Goal: Task Accomplishment & Management: Use online tool/utility

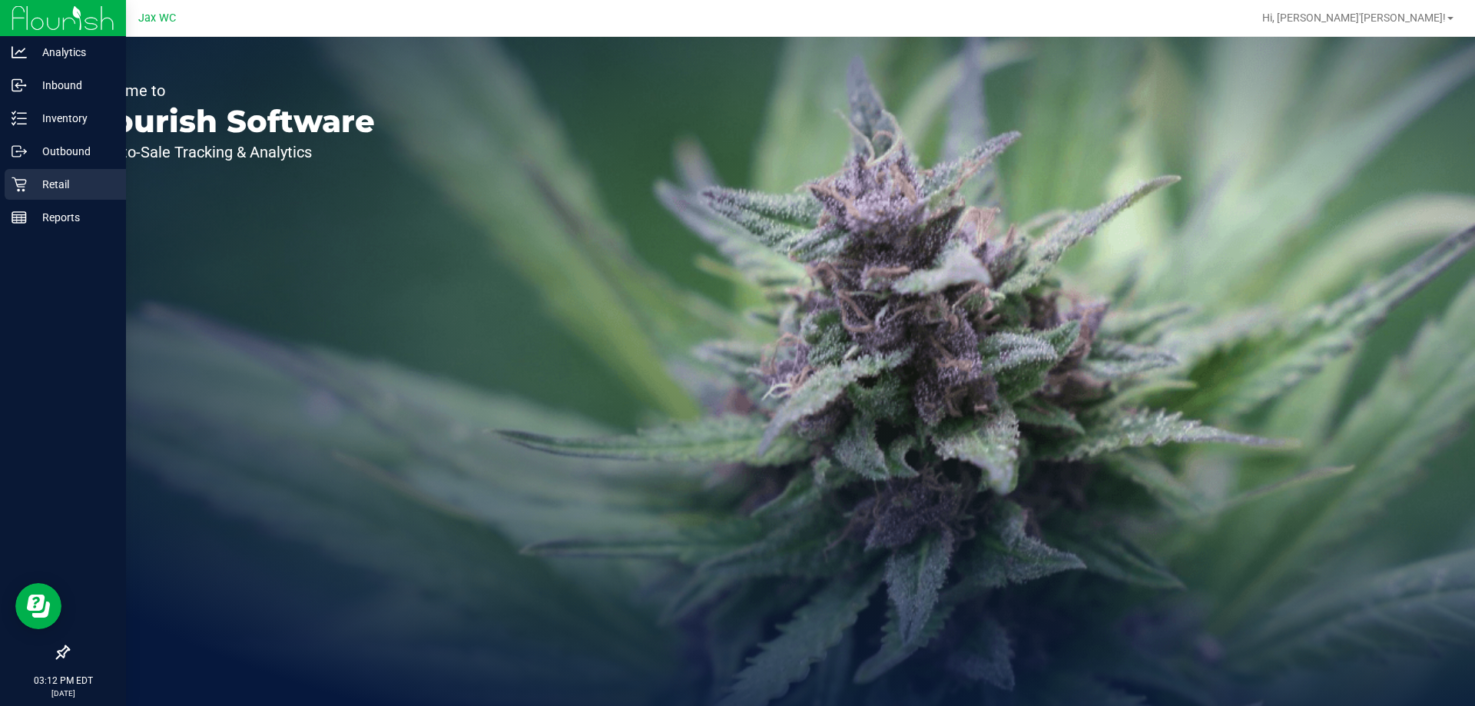
click at [28, 185] on p "Retail" at bounding box center [73, 184] width 92 height 18
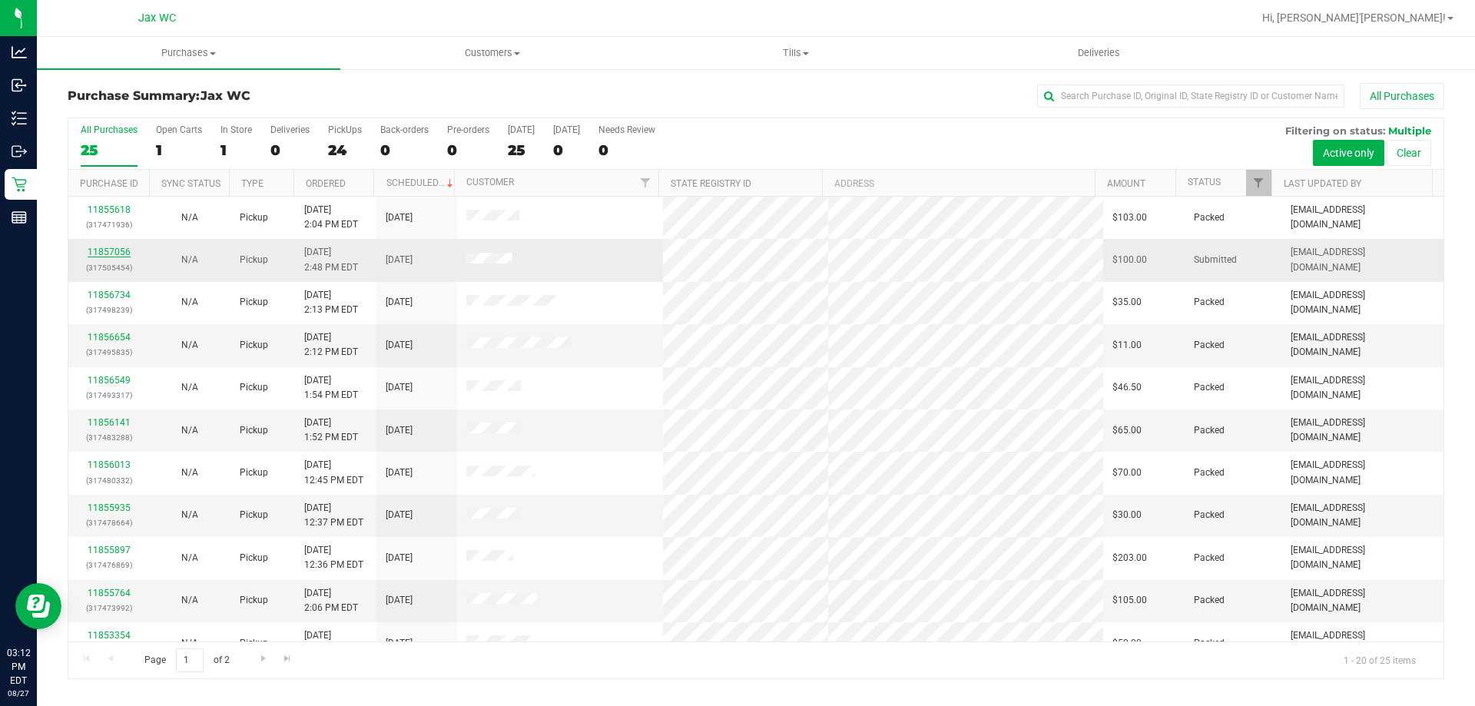
click at [116, 250] on link "11857056" at bounding box center [109, 252] width 43 height 11
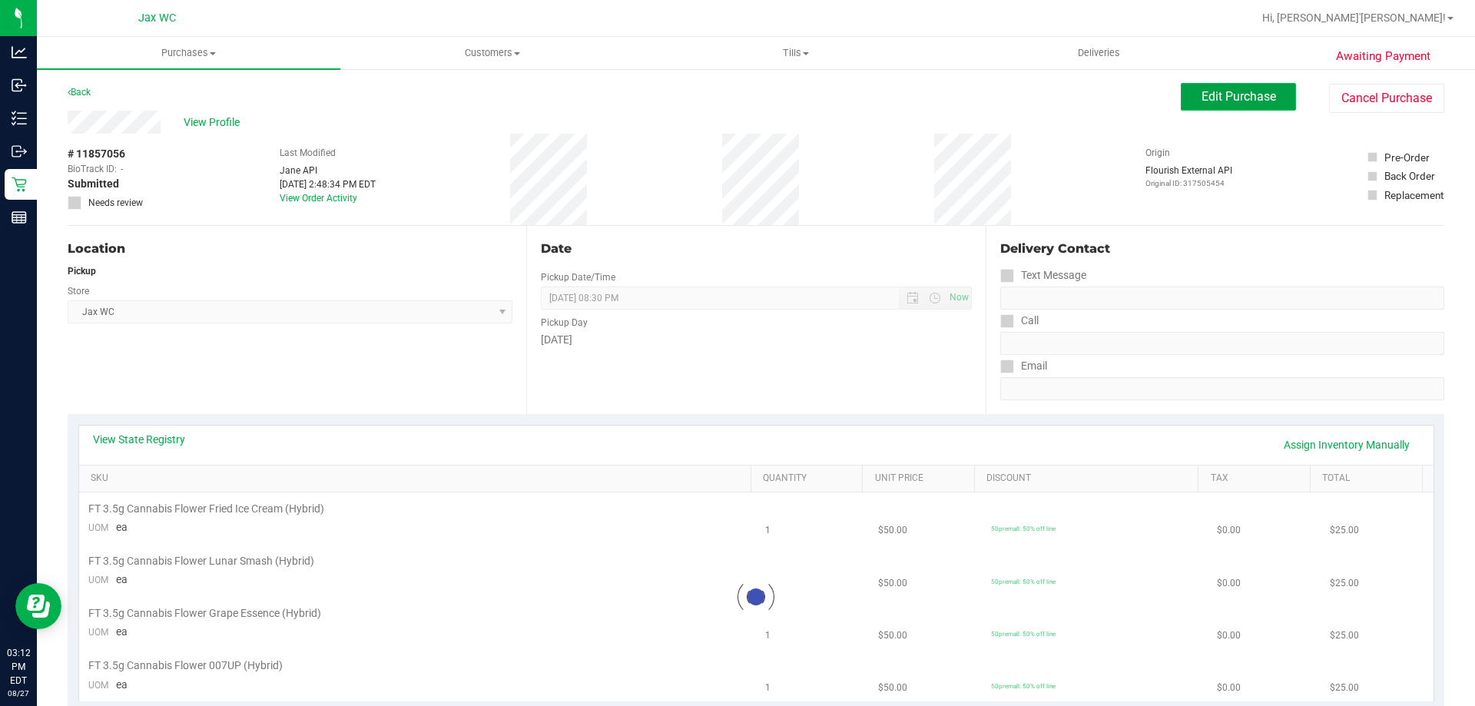
click at [1209, 96] on span "Edit Purchase" at bounding box center [1238, 96] width 75 height 15
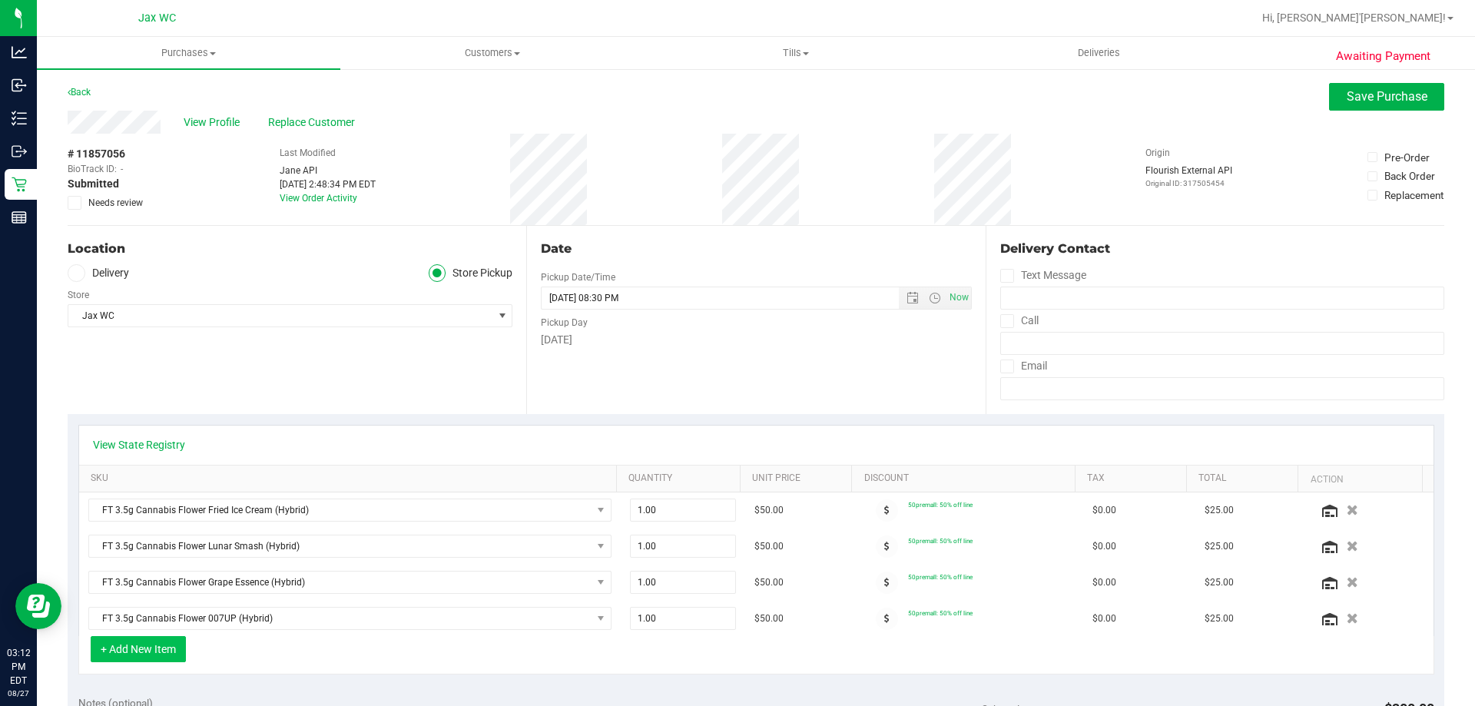
click at [174, 651] on button "+ Add New Item" at bounding box center [138, 649] width 95 height 26
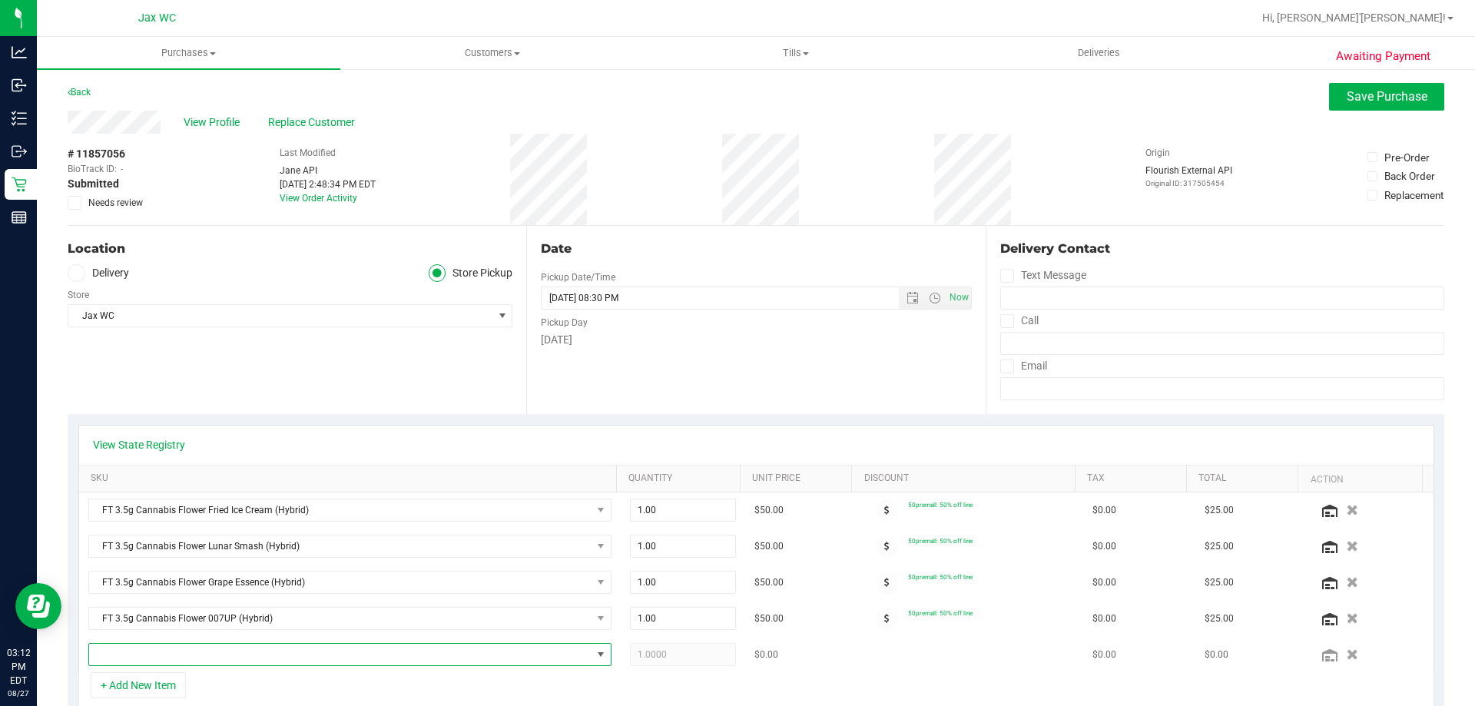
click at [174, 651] on span "NO DATA FOUND" at bounding box center [340, 655] width 502 height 22
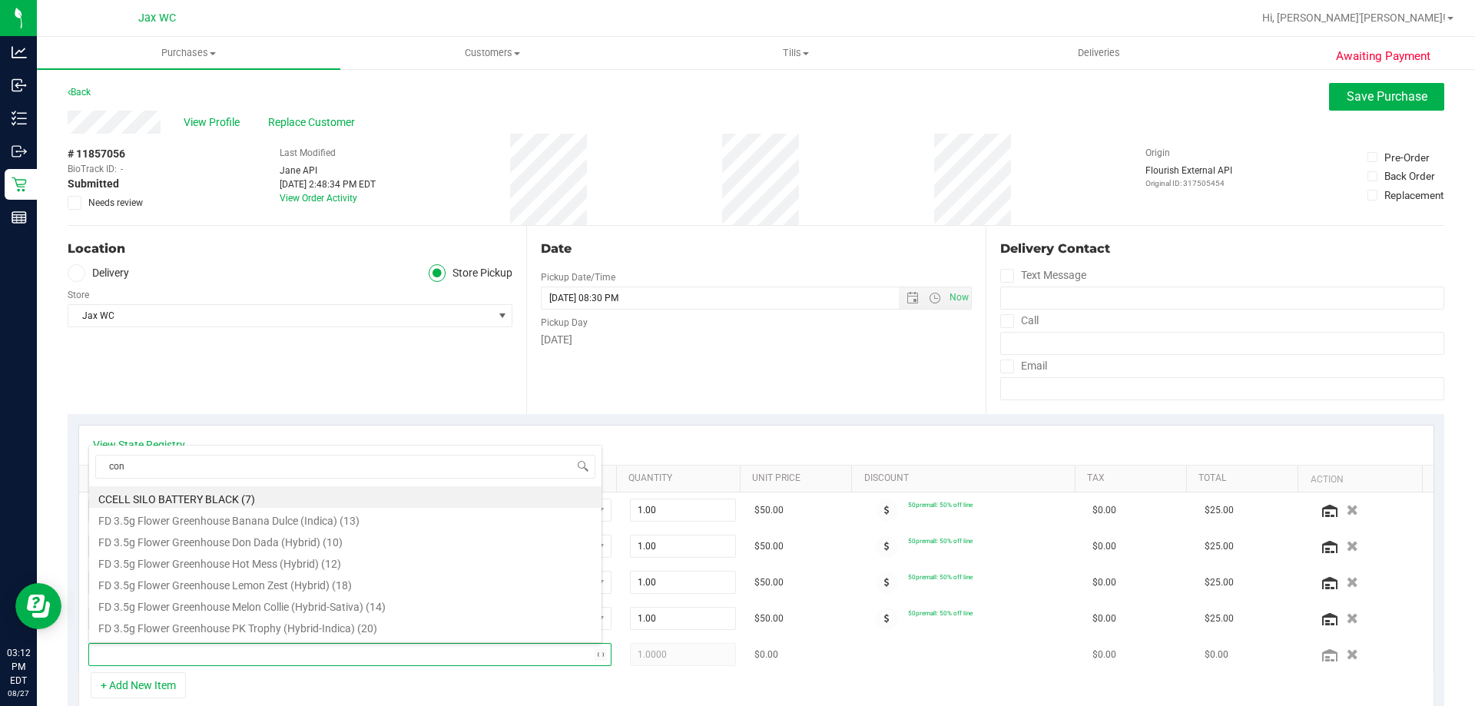
type input "cone"
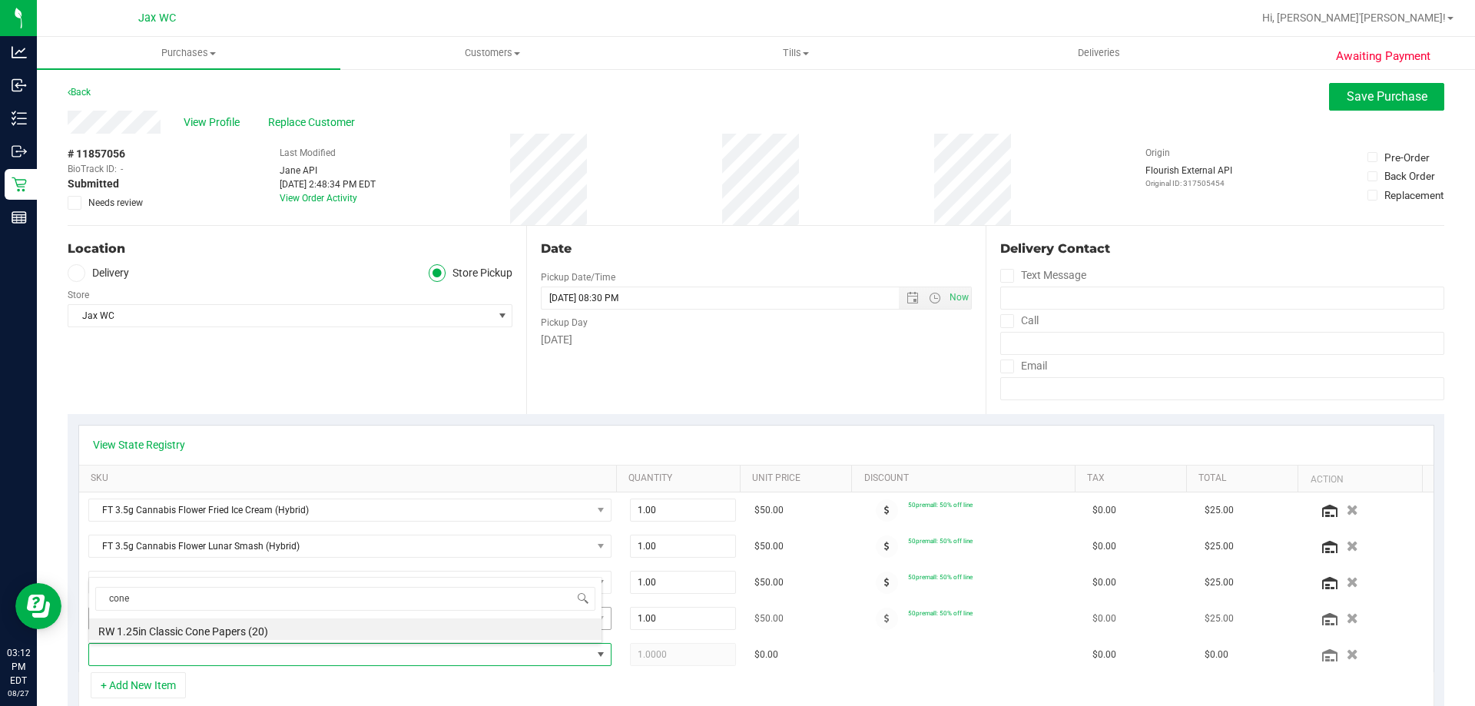
click at [364, 624] on li "RW 1.25in Classic Cone Papers (20)" at bounding box center [345, 629] width 512 height 22
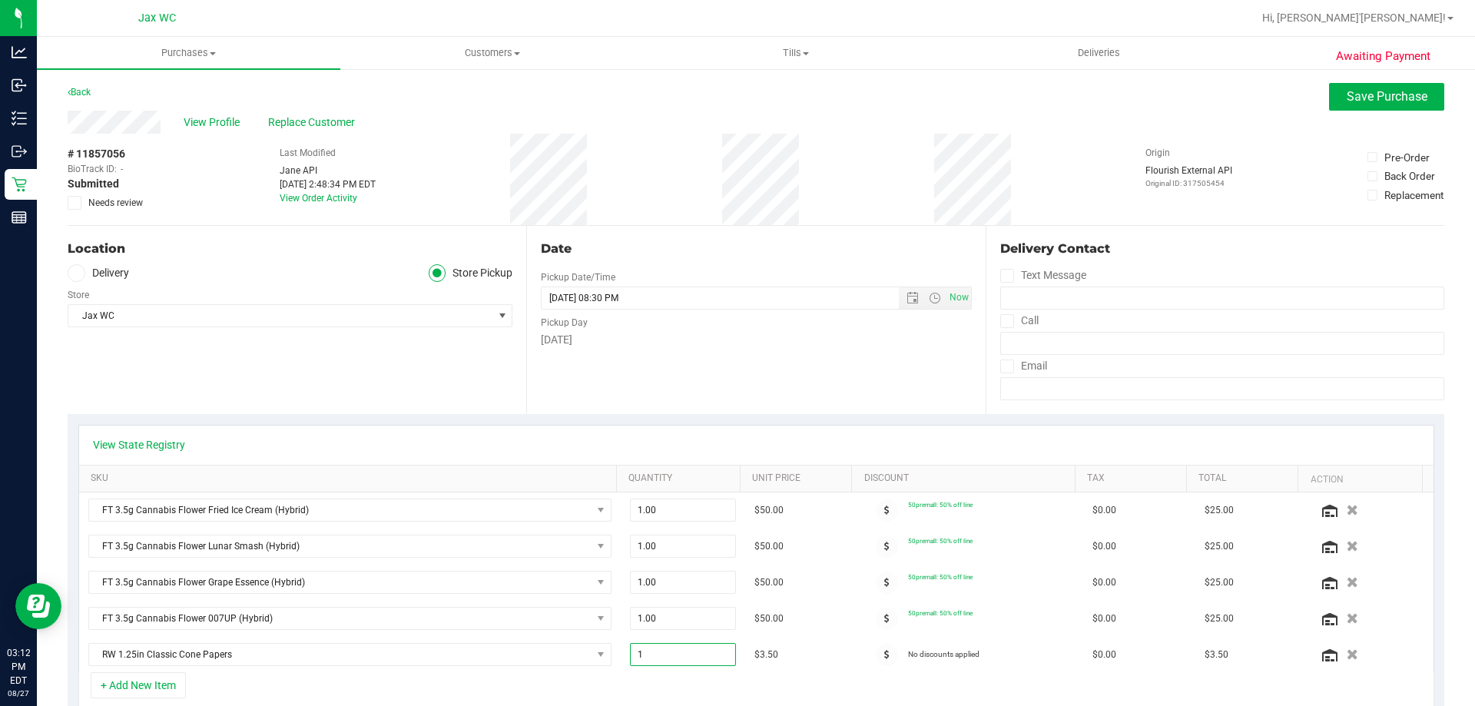
drag, startPoint x: 661, startPoint y: 659, endPoint x: 395, endPoint y: 693, distance: 267.9
click at [442, 667] on tr "RW 1.25in Classic Cone Papers 1.00 1 $3.50 No discounts applied $0.00 $3.50" at bounding box center [756, 654] width 1354 height 35
type input "3"
type input "3.00"
click at [555, 686] on div "+ Add New Item" at bounding box center [756, 691] width 1356 height 38
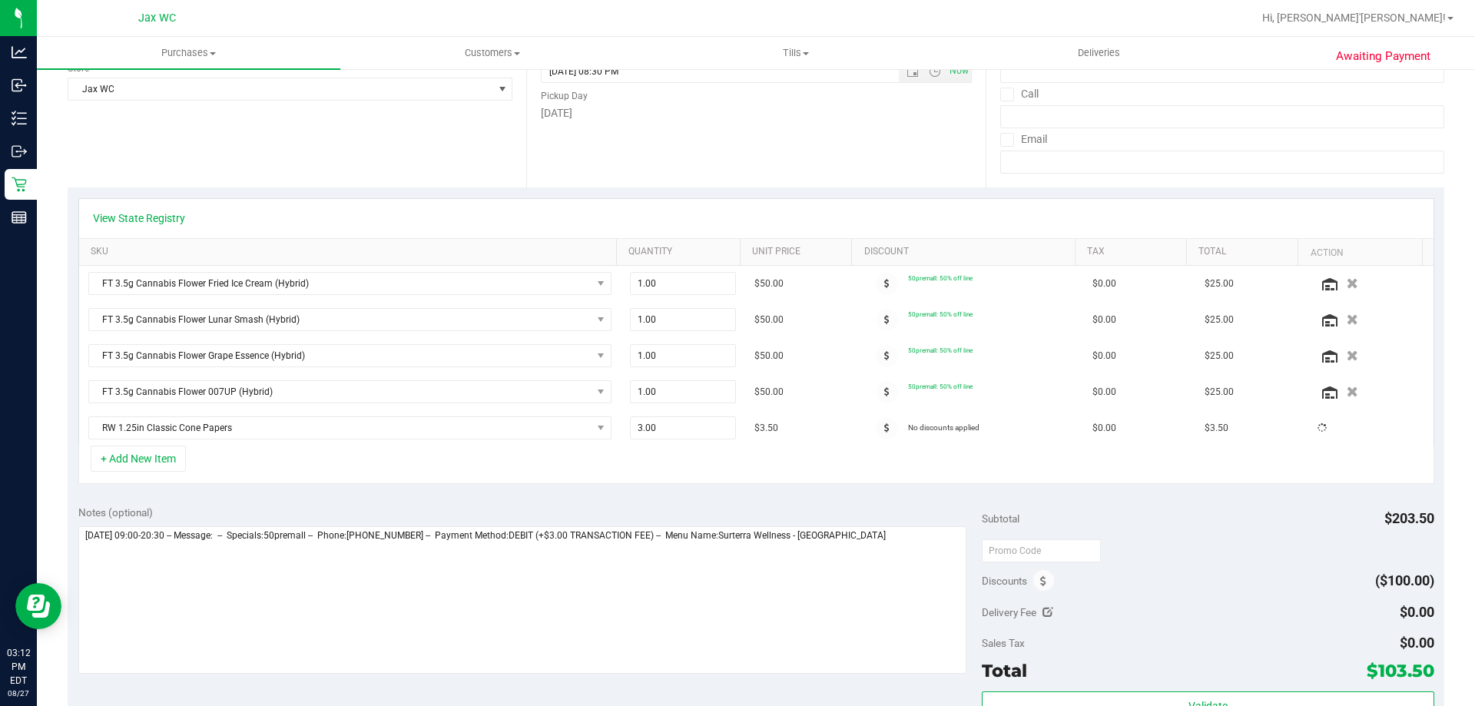
scroll to position [230, 0]
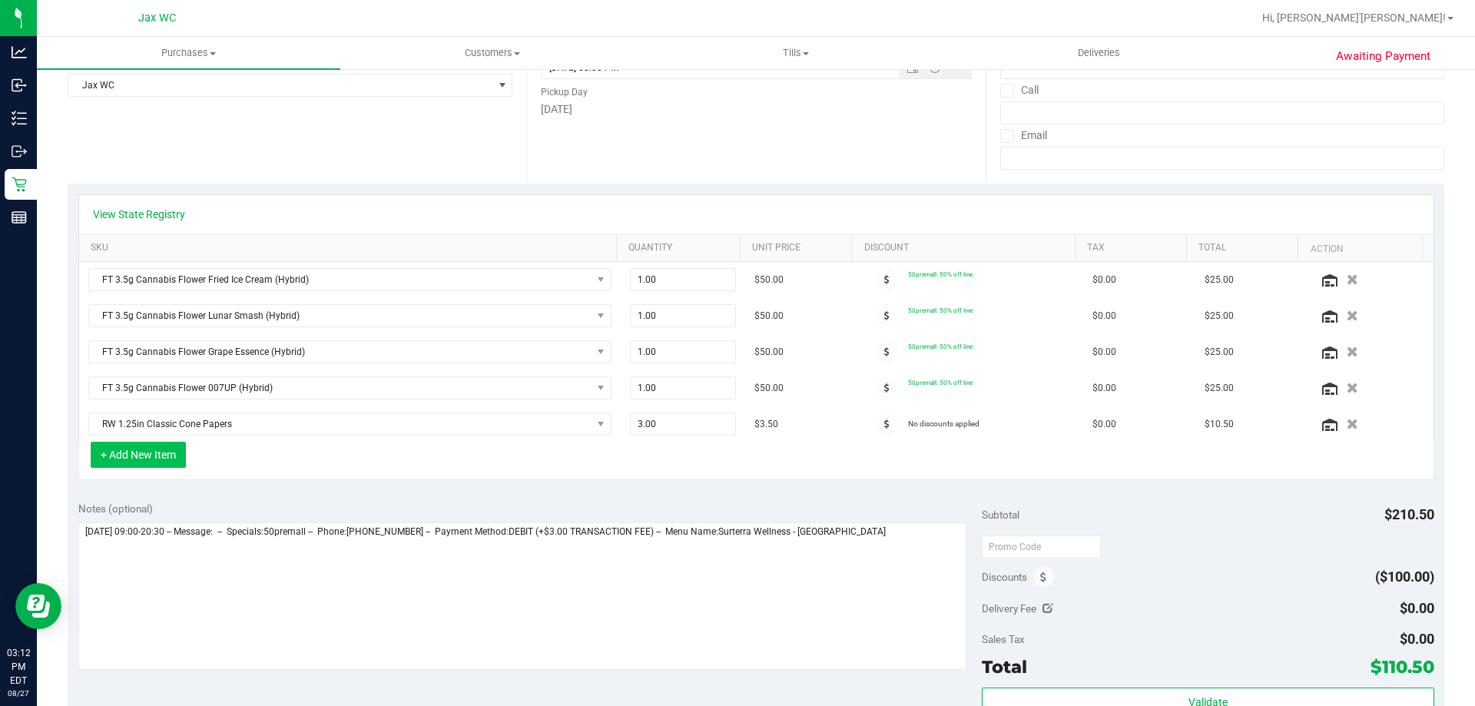
click at [177, 463] on button "+ Add New Item" at bounding box center [138, 455] width 95 height 26
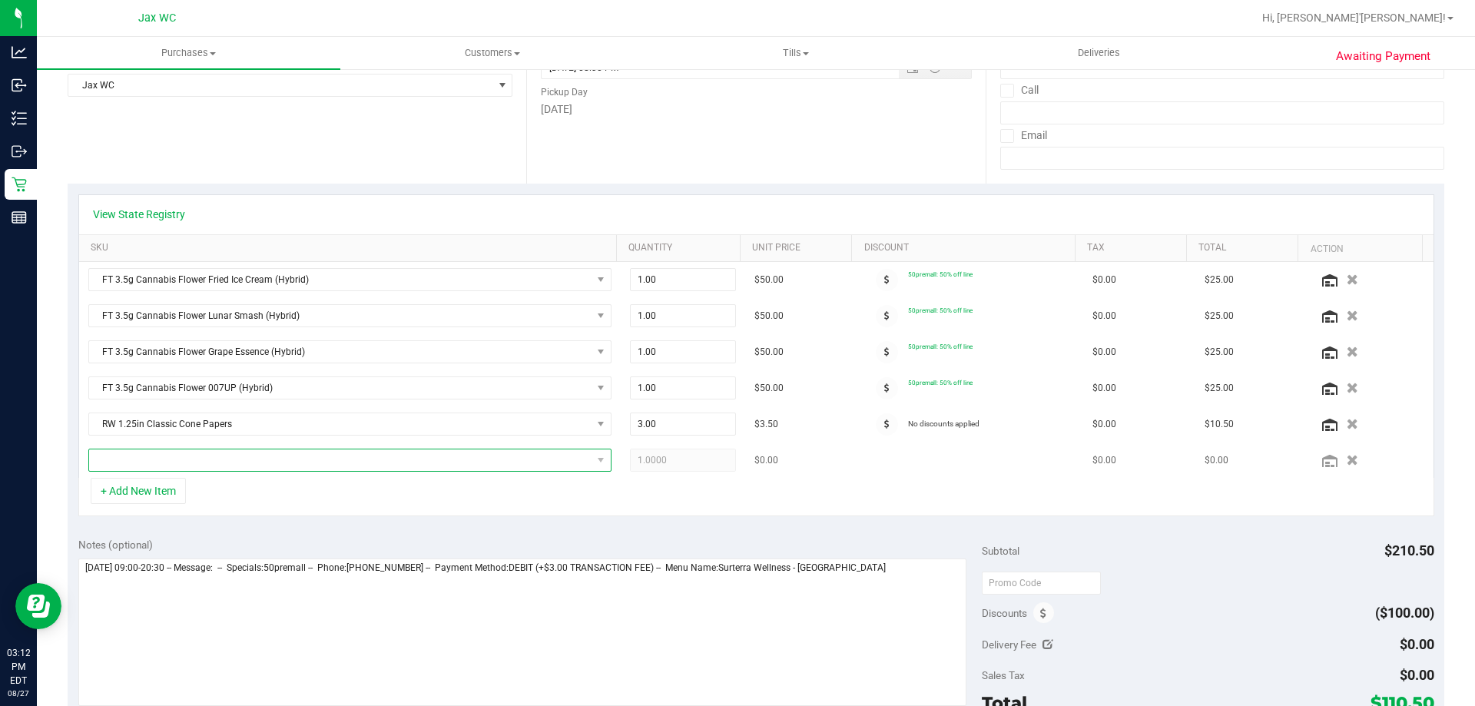
click at [177, 463] on span "NO DATA FOUND" at bounding box center [340, 460] width 502 height 22
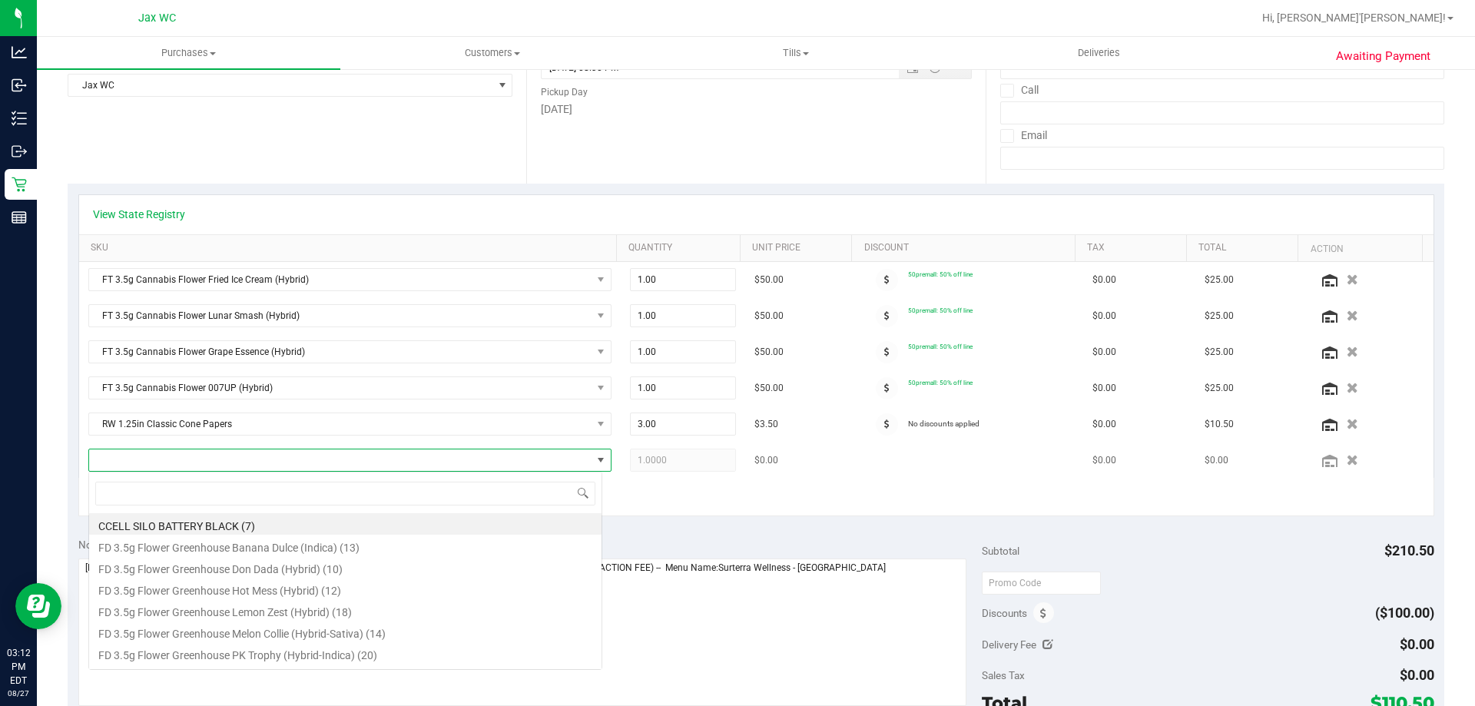
scroll to position [23, 509]
type input "5ct"
click at [647, 492] on div "+ Add New Item" at bounding box center [756, 497] width 1356 height 38
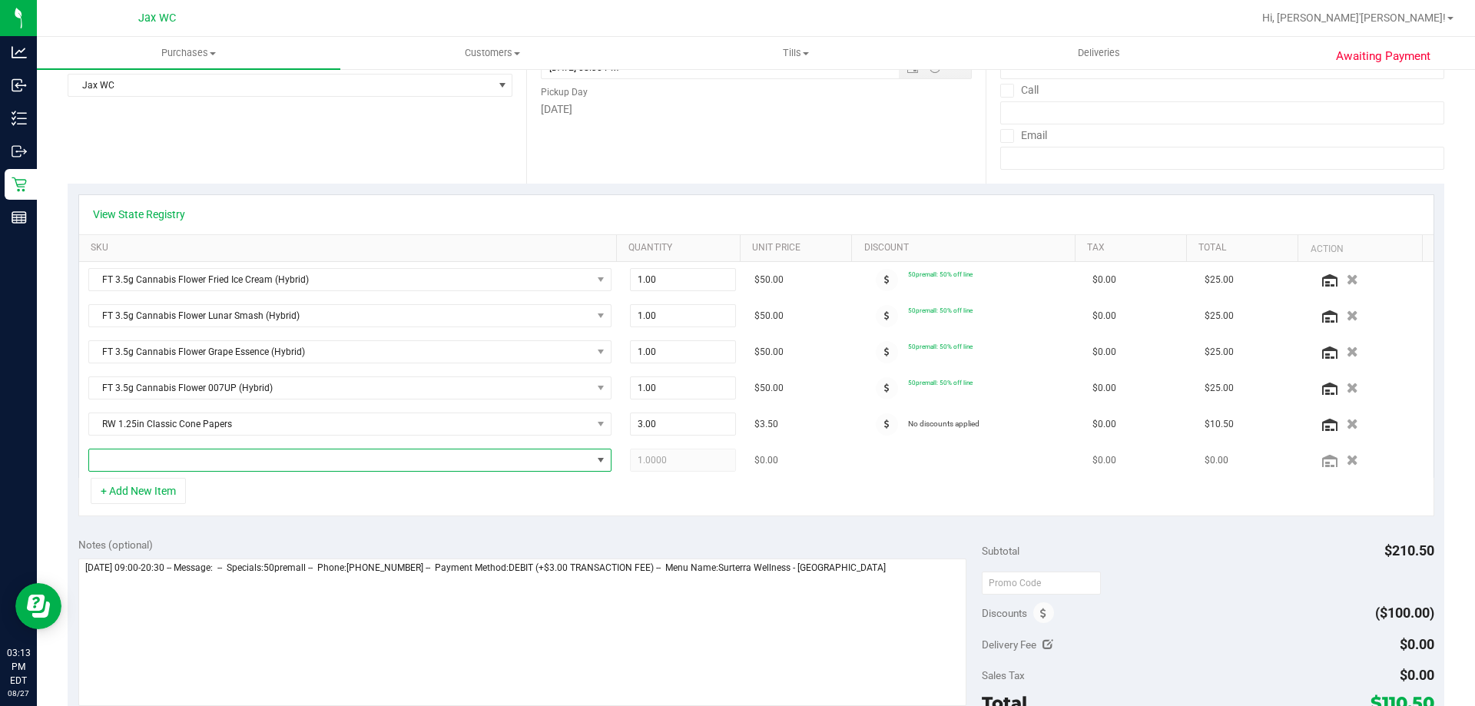
click at [263, 461] on span "NO DATA FOUND" at bounding box center [340, 460] width 502 height 22
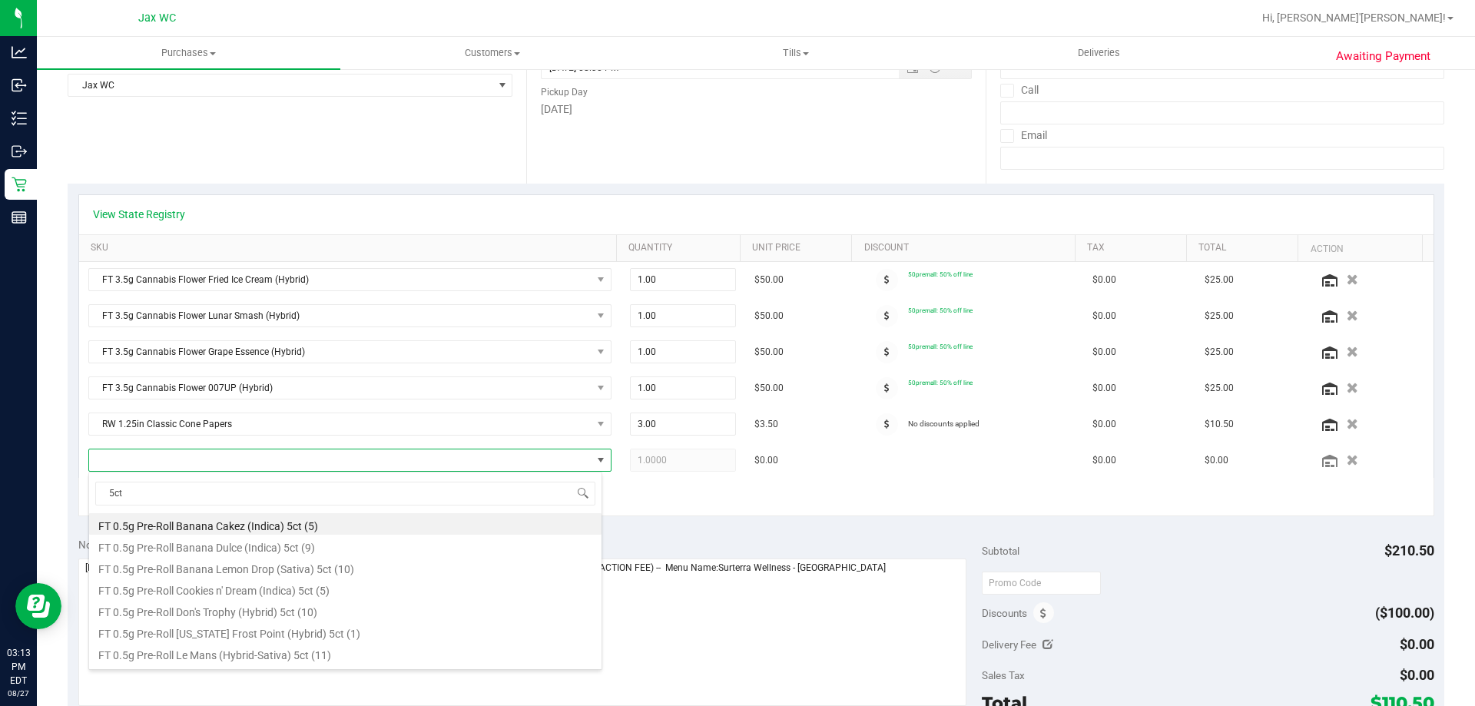
type input "5ct"
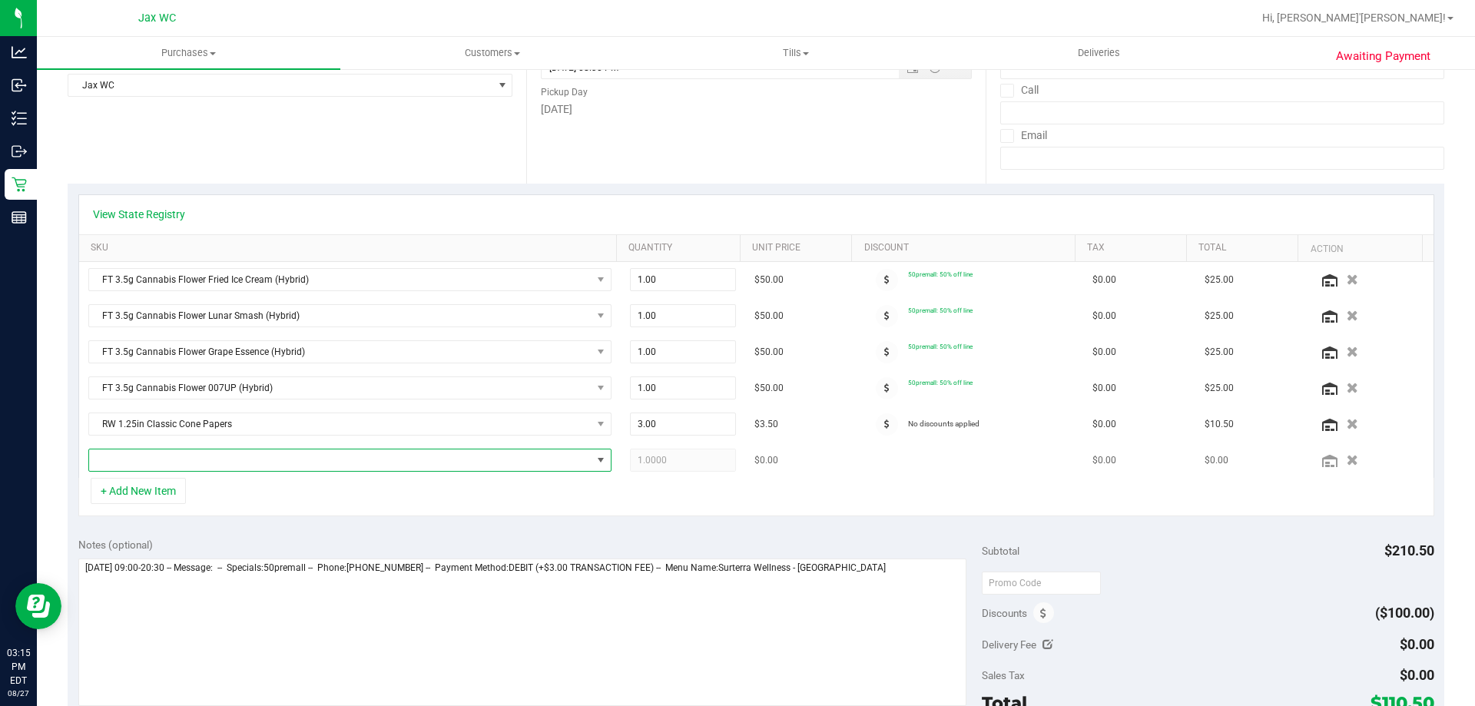
click at [216, 462] on span "NO DATA FOUND" at bounding box center [340, 460] width 502 height 22
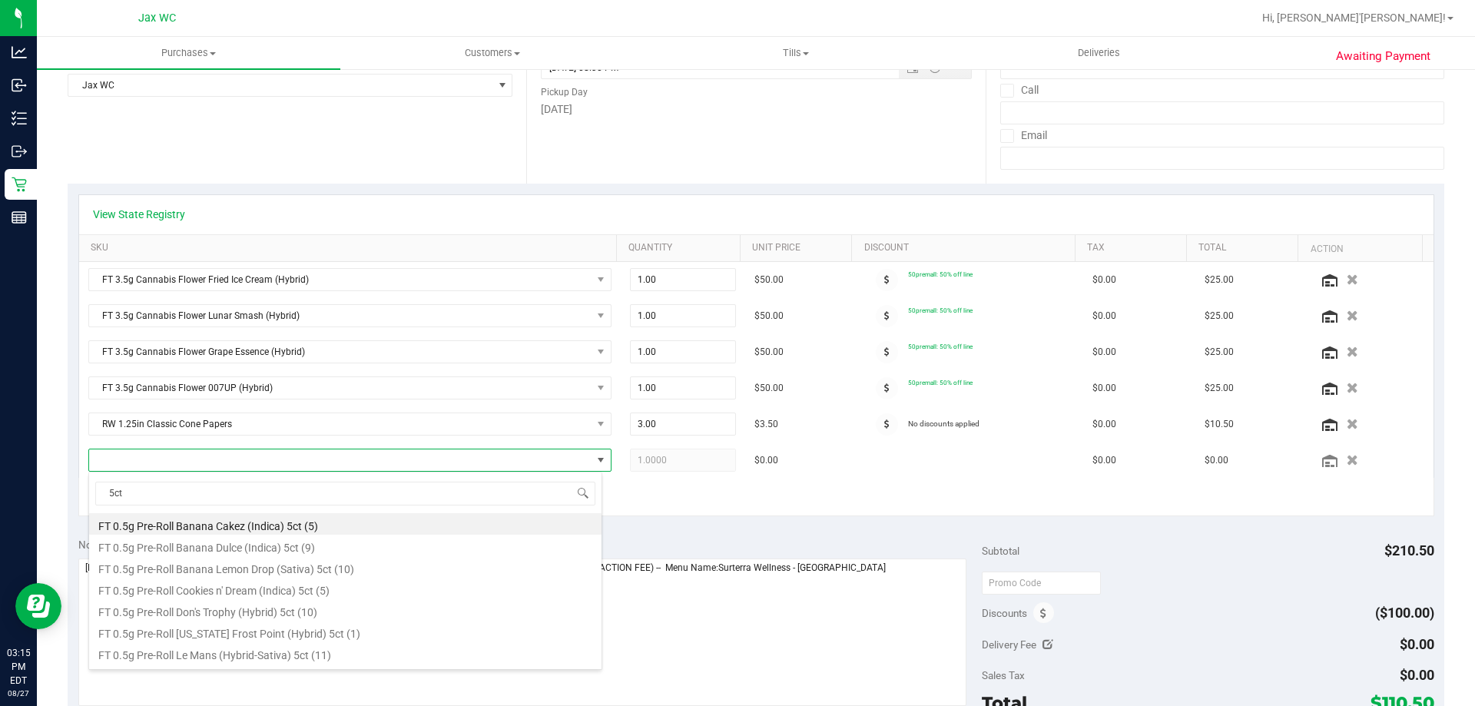
type input "5ct"
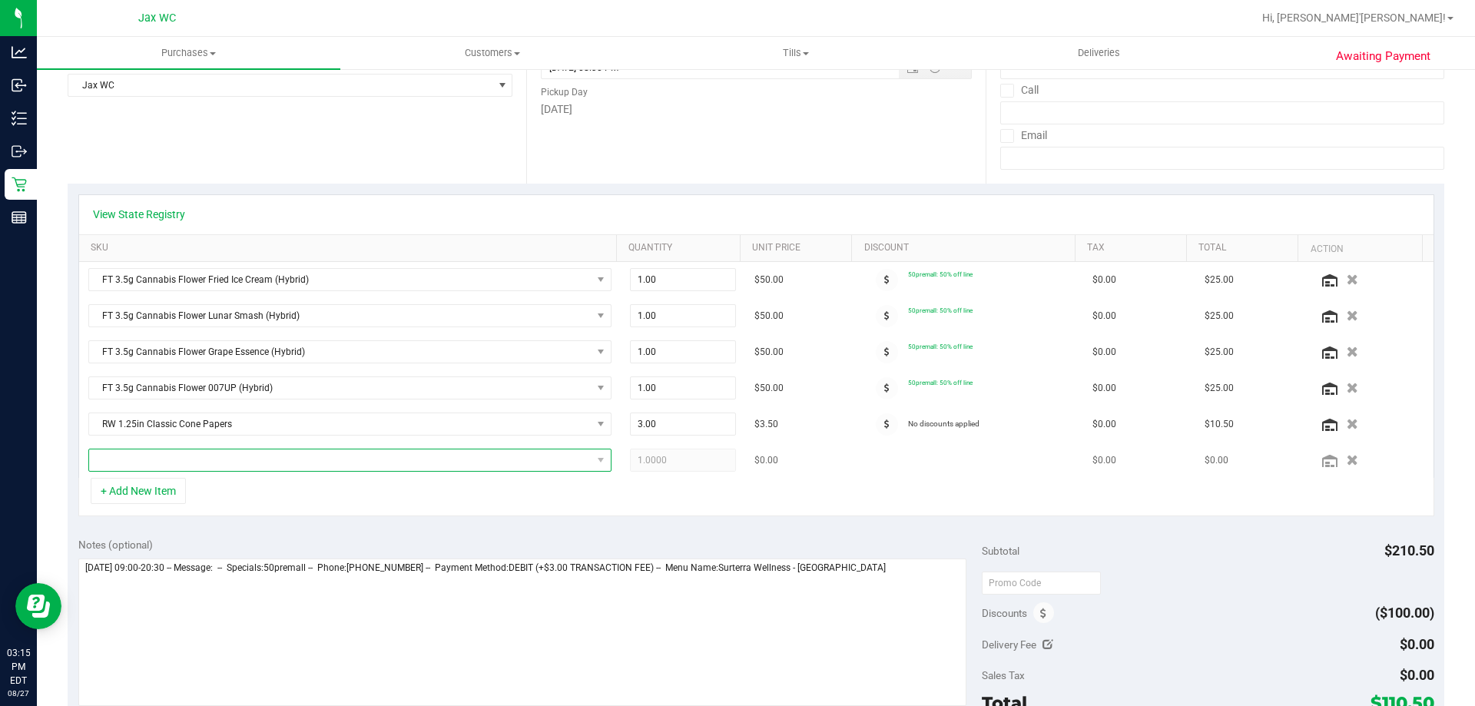
click at [237, 451] on span "NO DATA FOUND" at bounding box center [340, 460] width 502 height 22
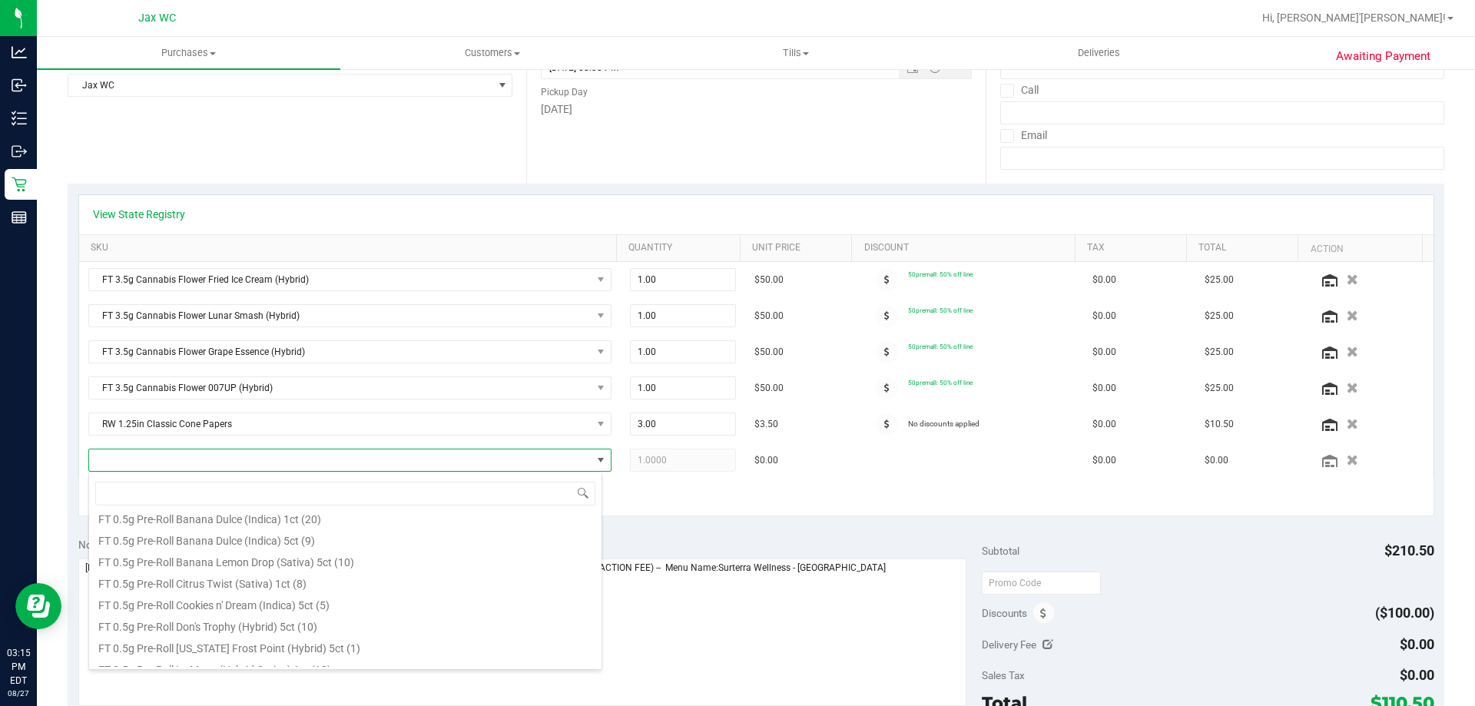
scroll to position [538, 0]
type input "5ct"
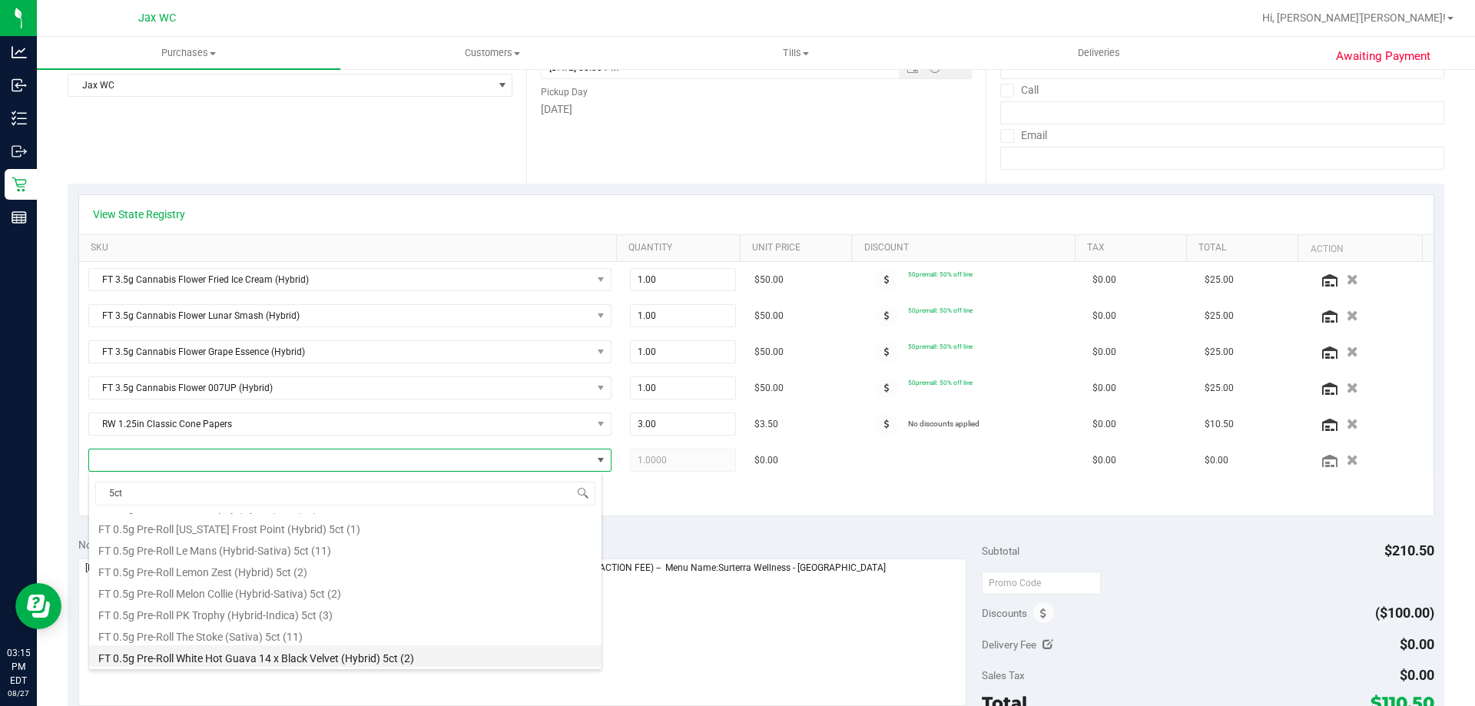
click at [302, 654] on li "FT 0.5g Pre-Roll White Hot Guava 14 x Black Velvet (Hybrid) 5ct (2)" at bounding box center [345, 656] width 512 height 22
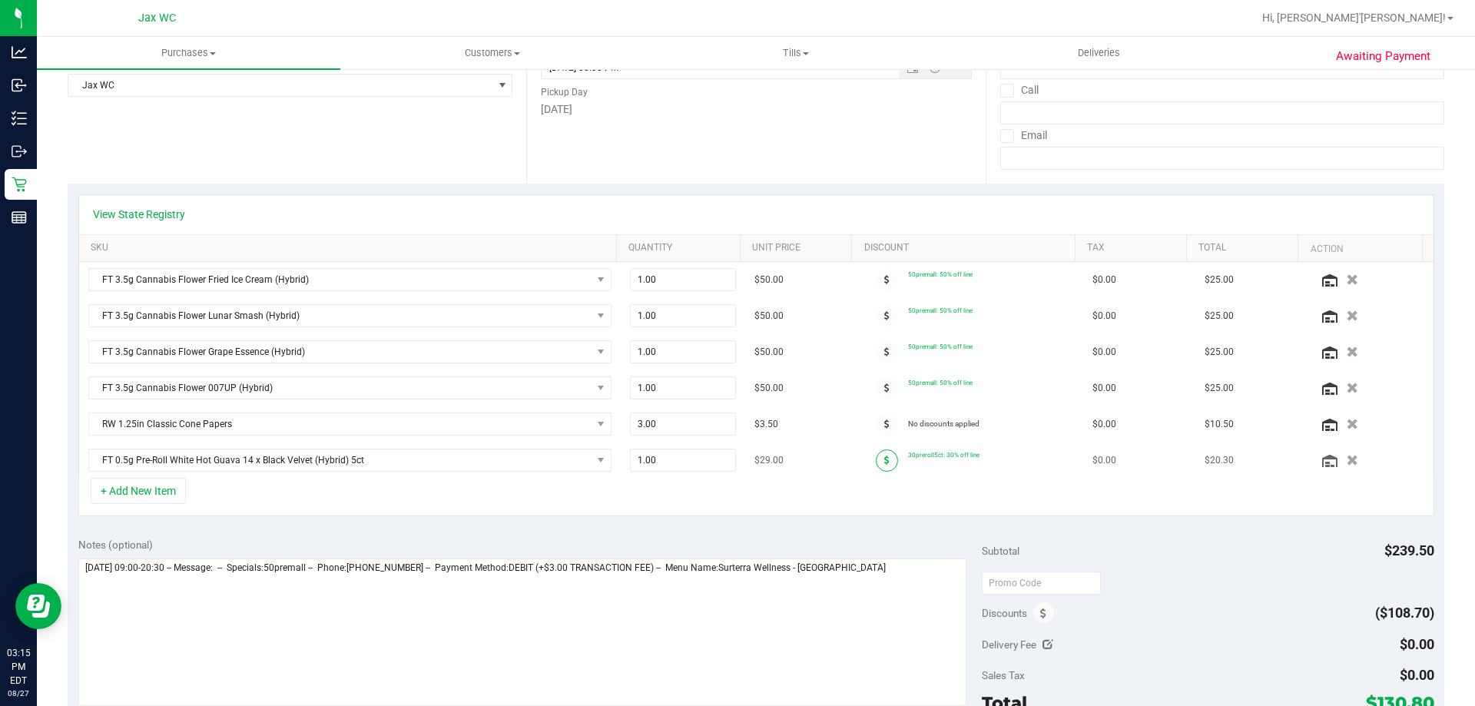
click at [876, 462] on span at bounding box center [887, 460] width 22 height 22
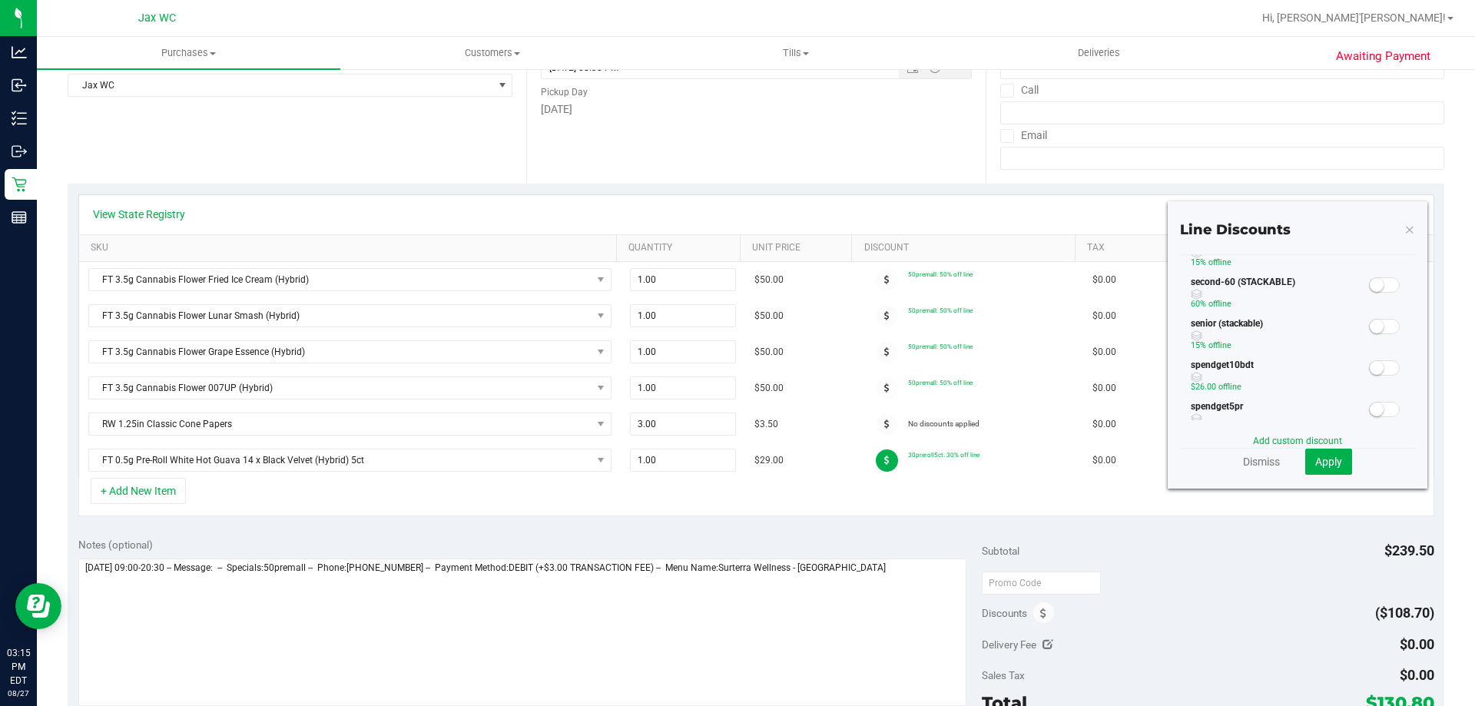
scroll to position [307, 0]
click at [1388, 375] on div at bounding box center [1384, 372] width 31 height 19
click at [1379, 375] on span at bounding box center [1384, 372] width 31 height 15
click at [1315, 455] on span "Apply" at bounding box center [1328, 461] width 27 height 12
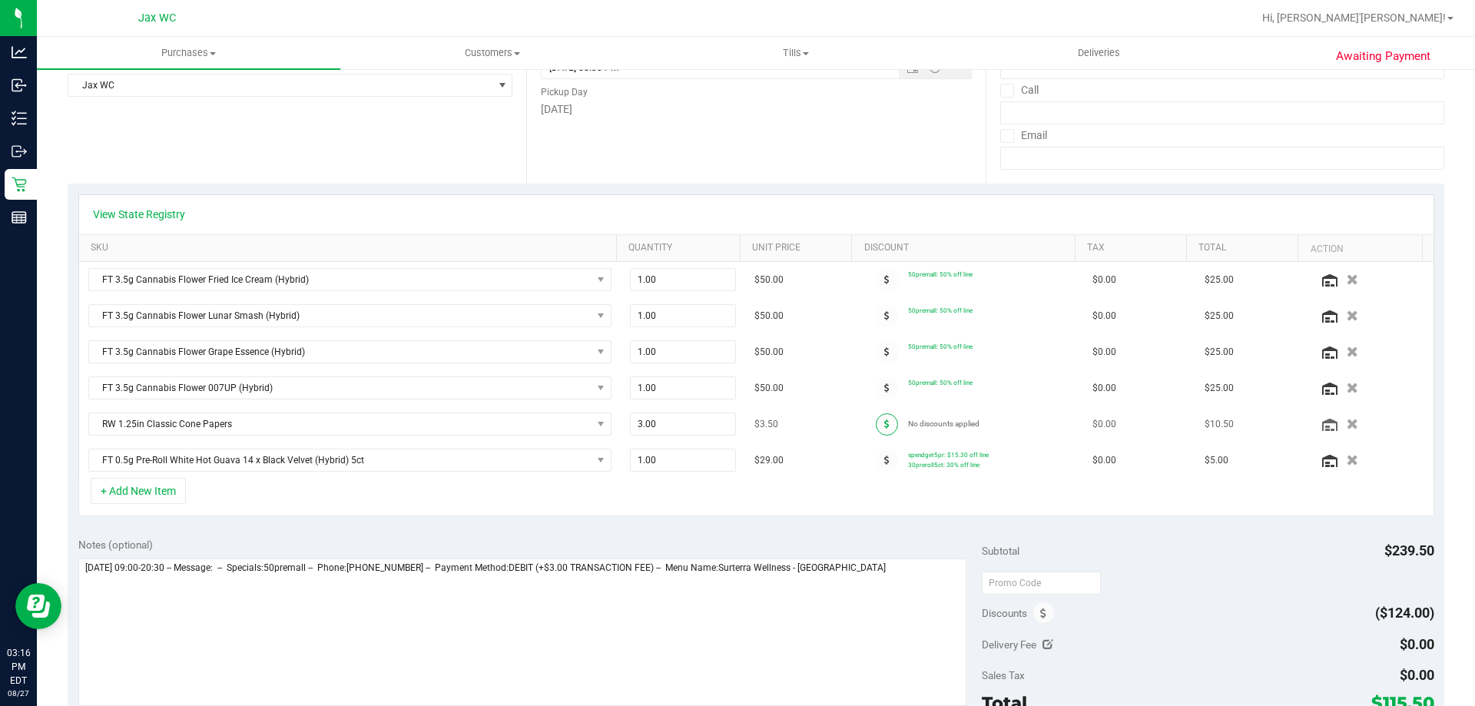
click at [884, 421] on icon at bounding box center [886, 423] width 5 height 9
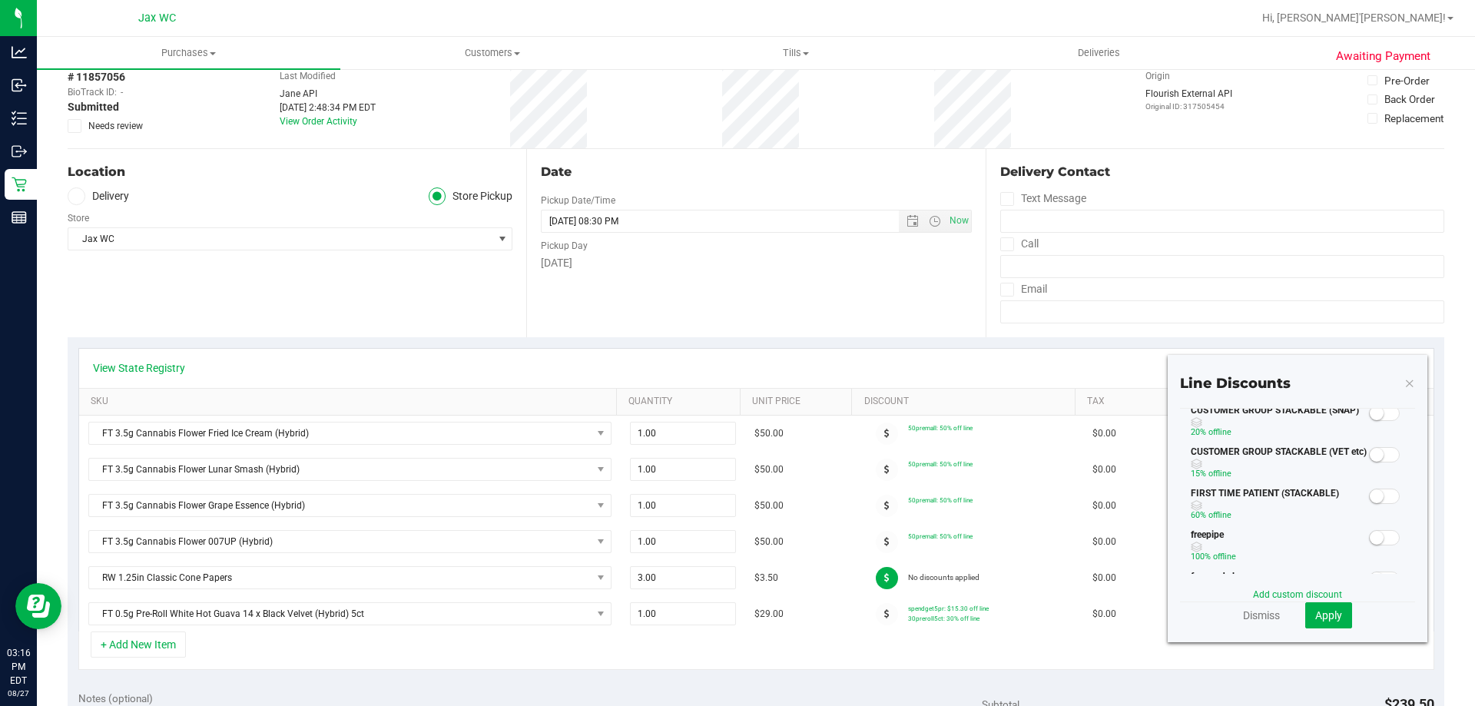
scroll to position [0, 0]
click at [1369, 463] on small at bounding box center [1376, 460] width 14 height 14
click at [1330, 618] on span "Apply" at bounding box center [1328, 615] width 27 height 12
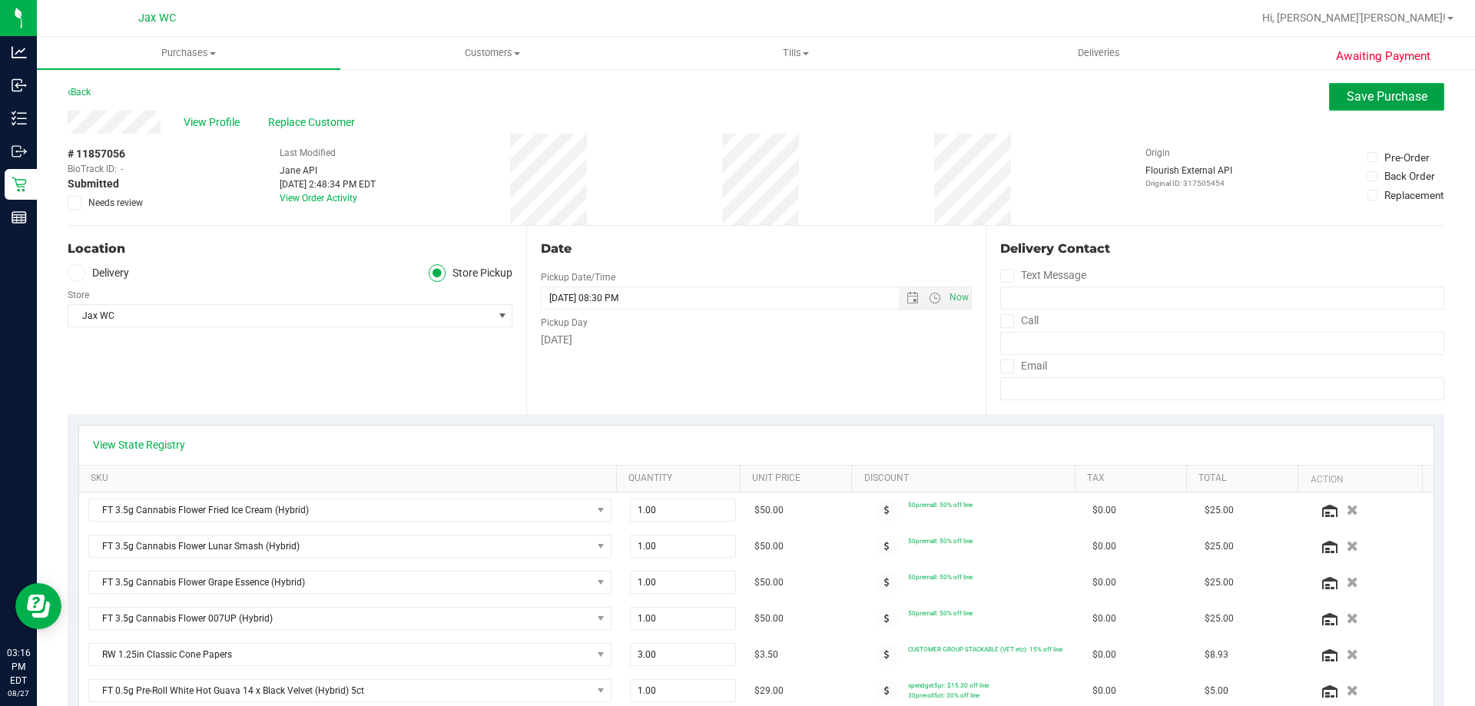
click at [1351, 95] on span "Save Purchase" at bounding box center [1386, 96] width 81 height 15
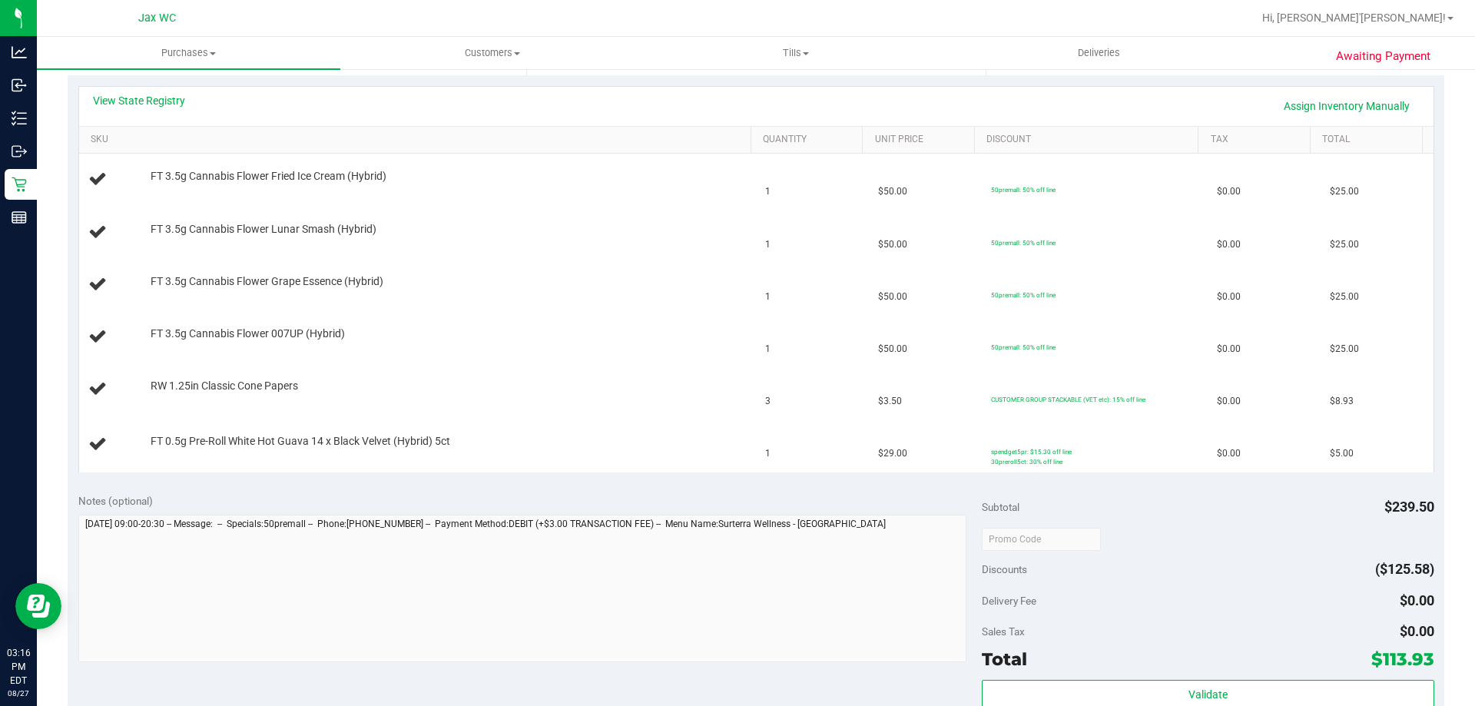
scroll to position [538, 0]
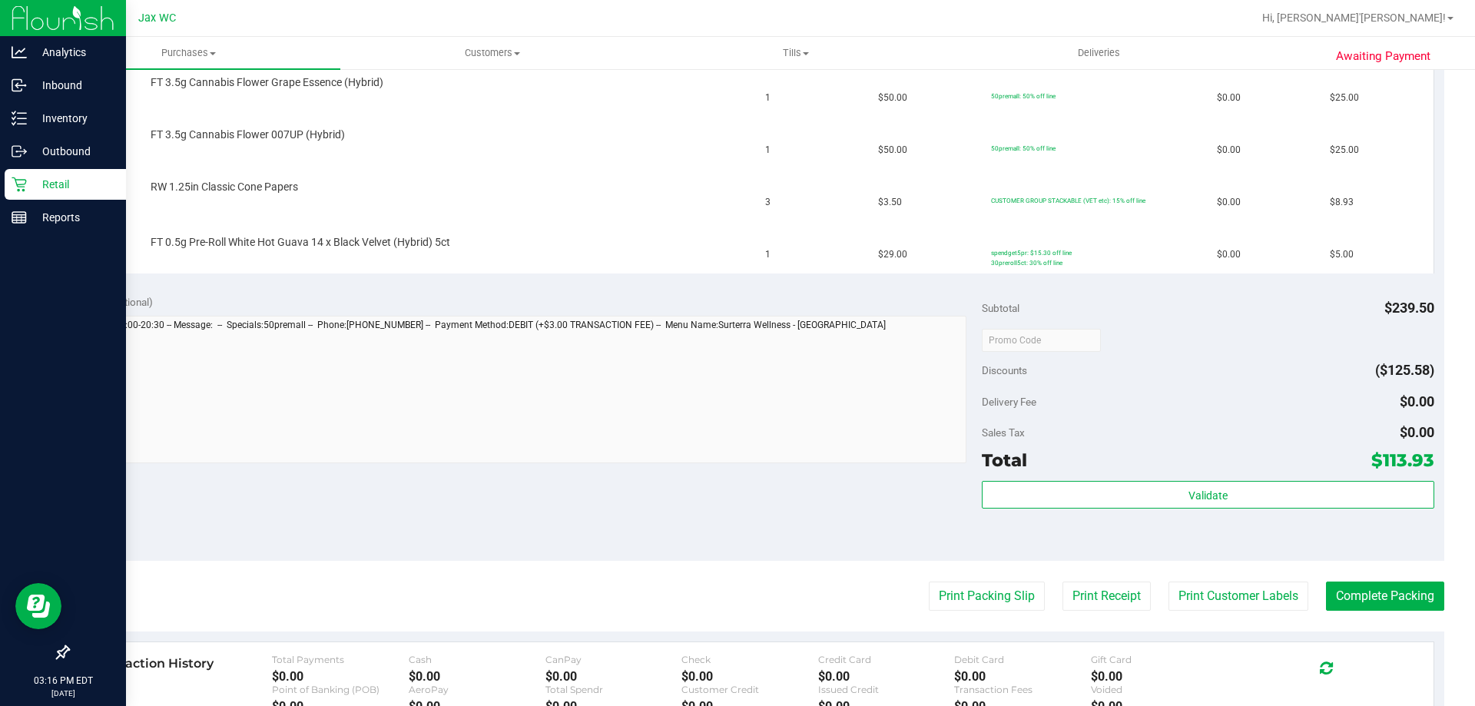
click at [38, 185] on p "Retail" at bounding box center [73, 184] width 92 height 18
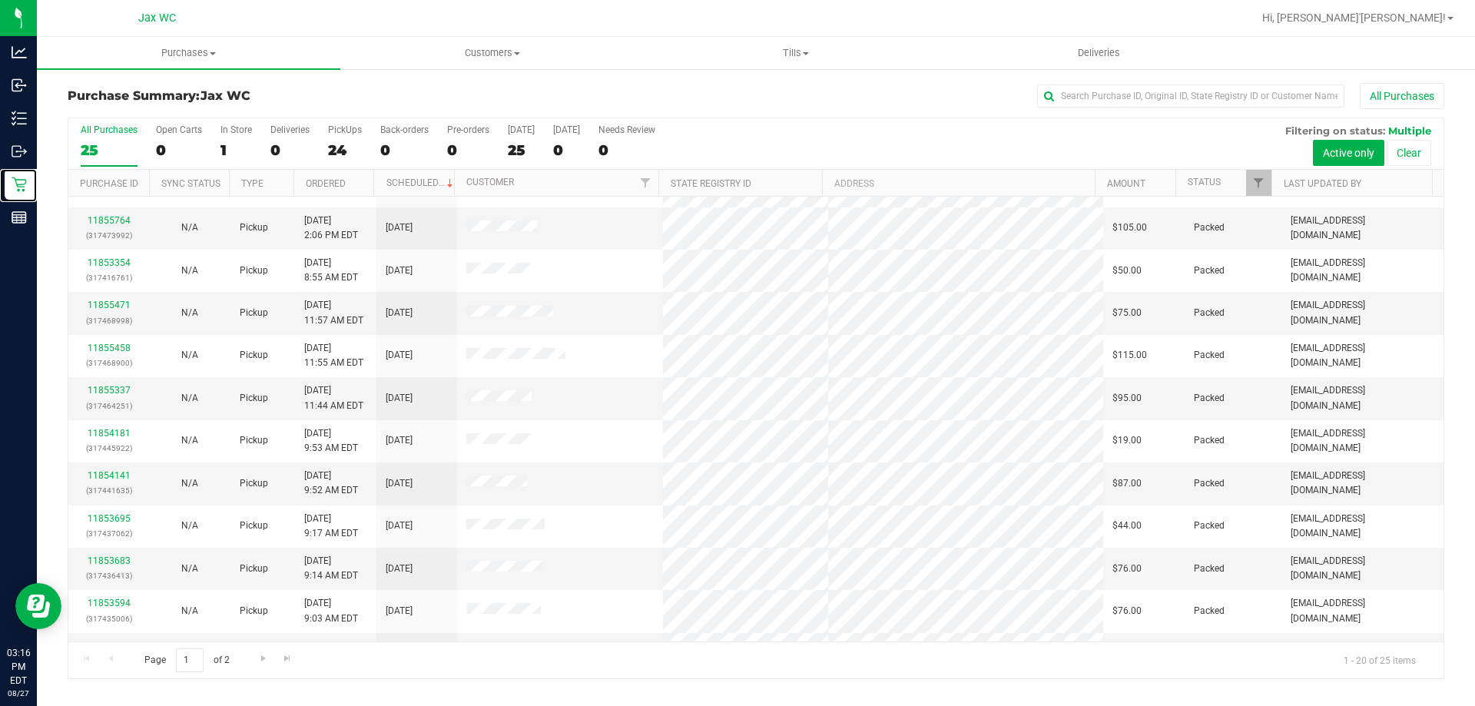
scroll to position [406, 0]
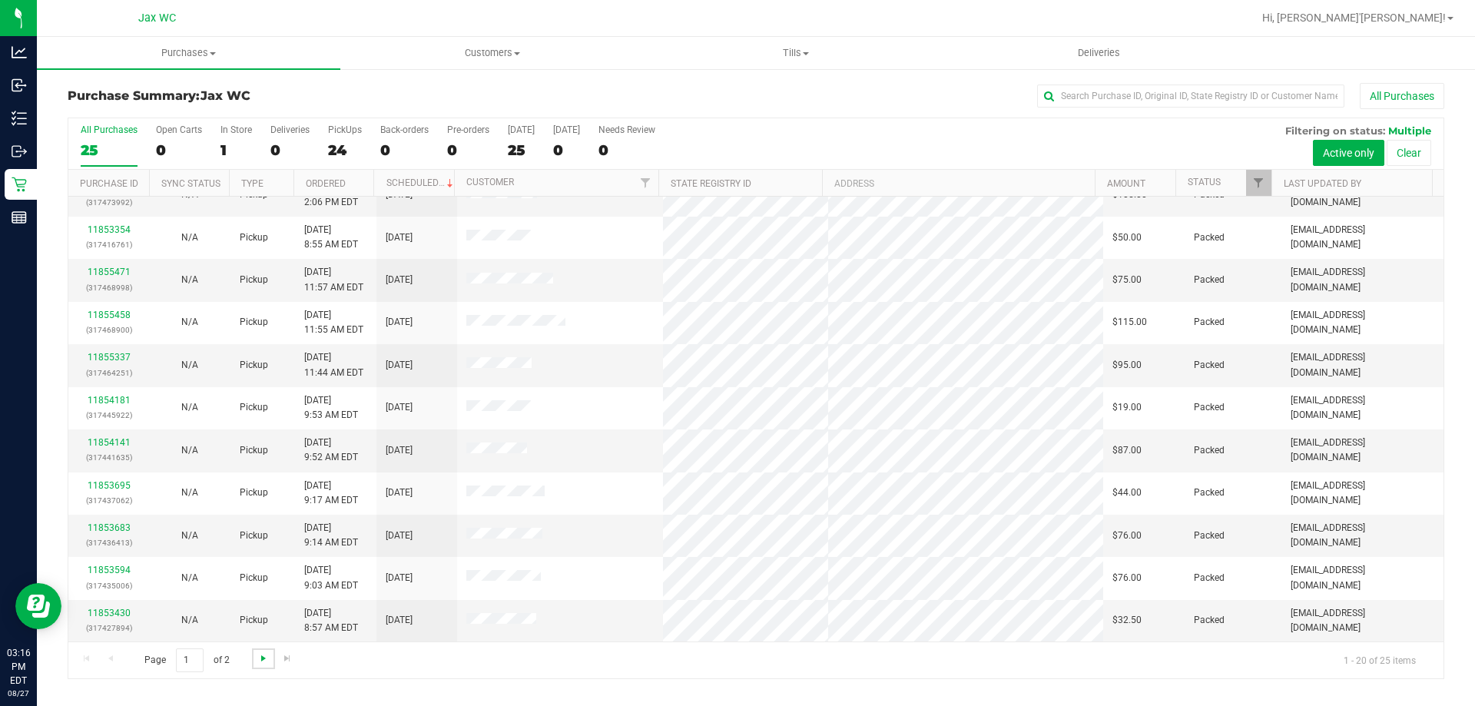
click at [258, 663] on span "Go to the next page" at bounding box center [263, 658] width 12 height 12
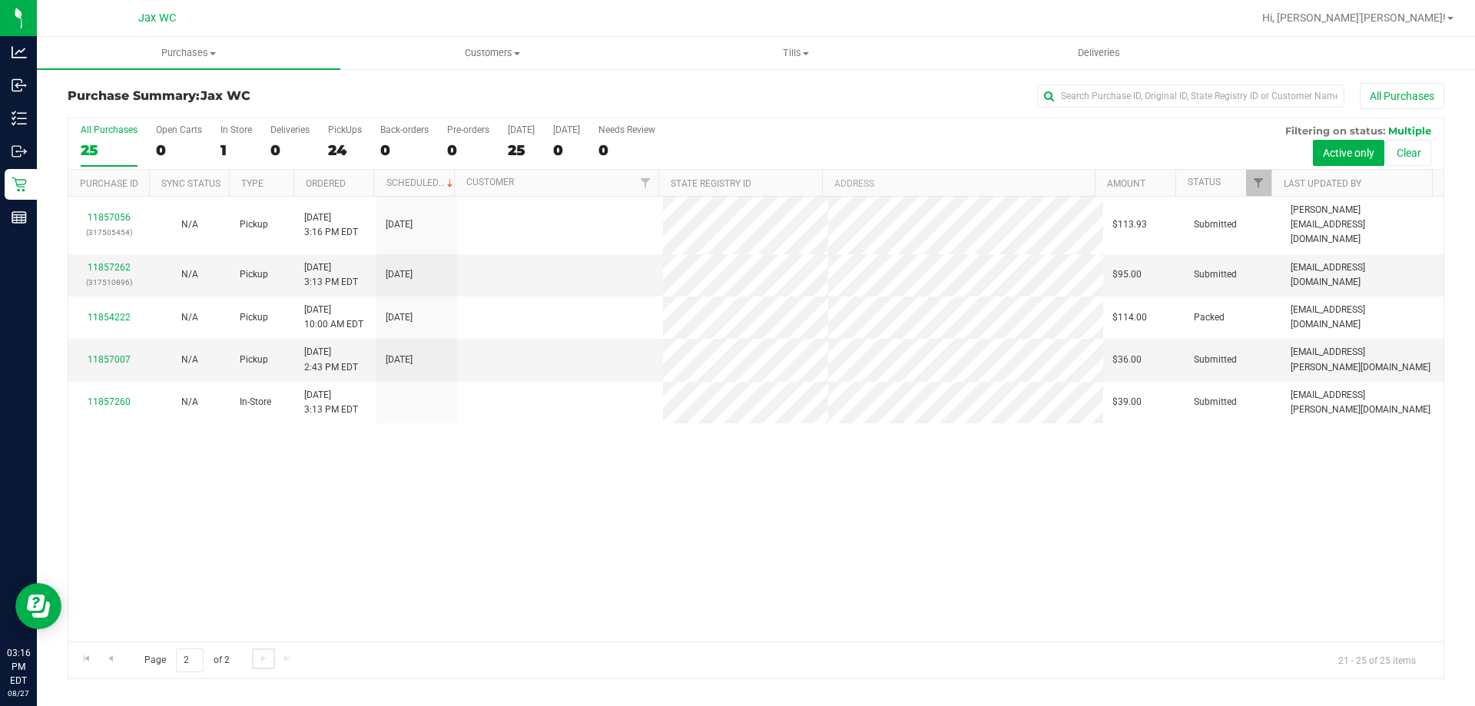
scroll to position [0, 0]
click at [115, 354] on link "11857007" at bounding box center [109, 359] width 43 height 11
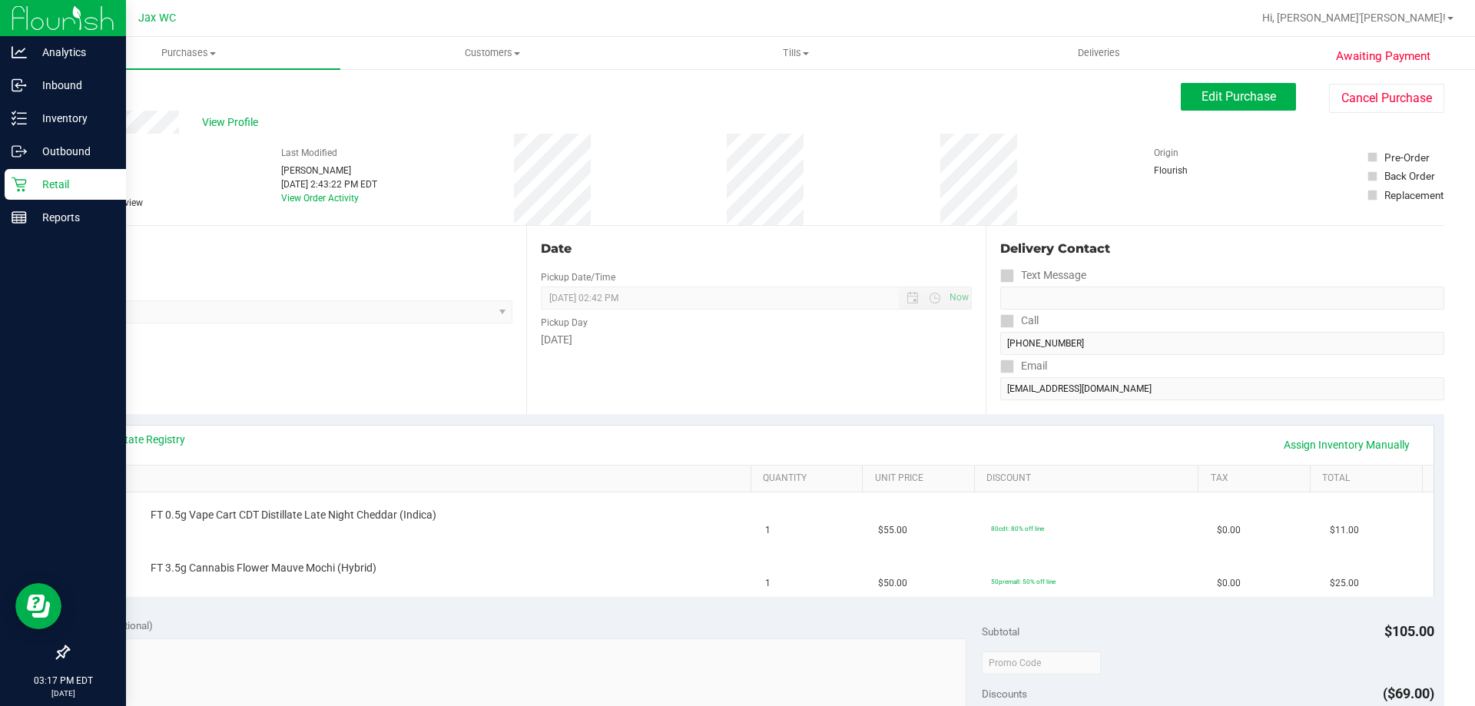
click at [46, 189] on p "Retail" at bounding box center [73, 184] width 92 height 18
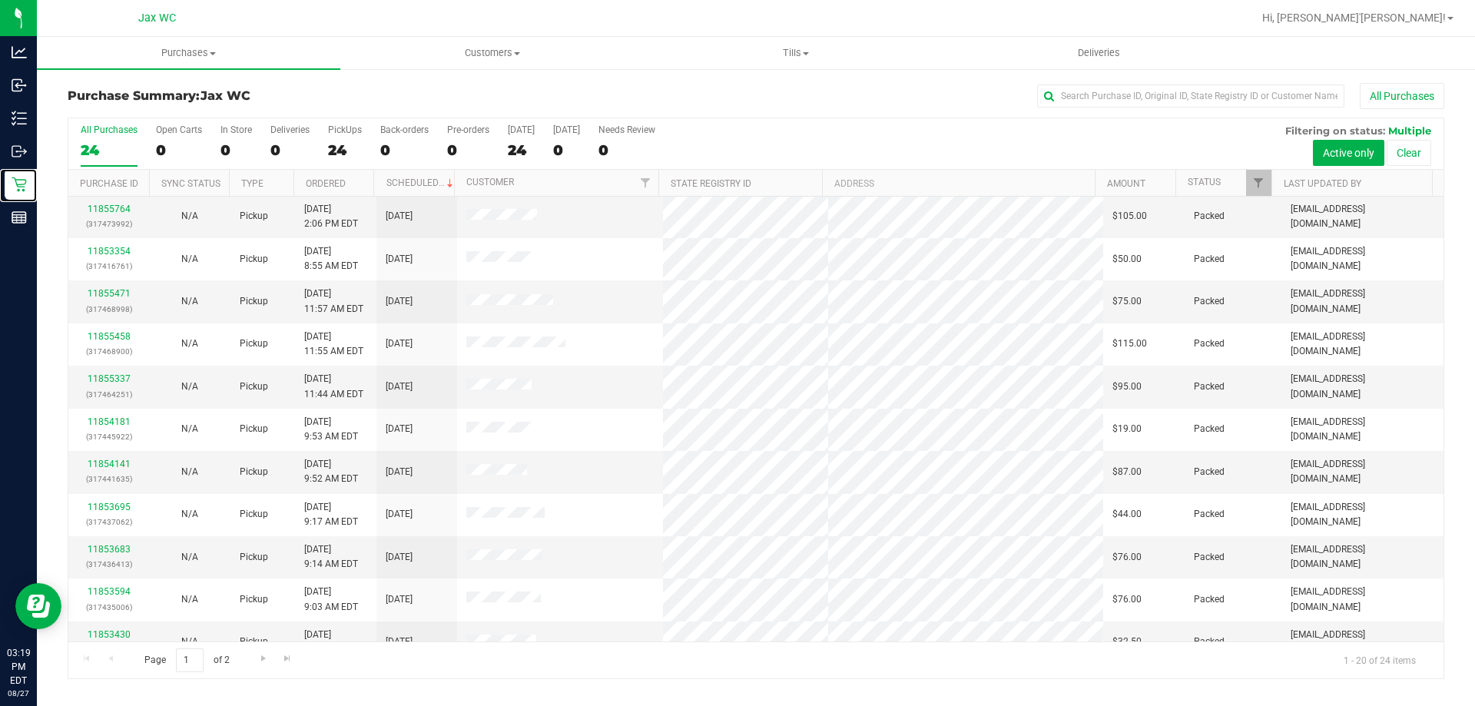
scroll to position [406, 0]
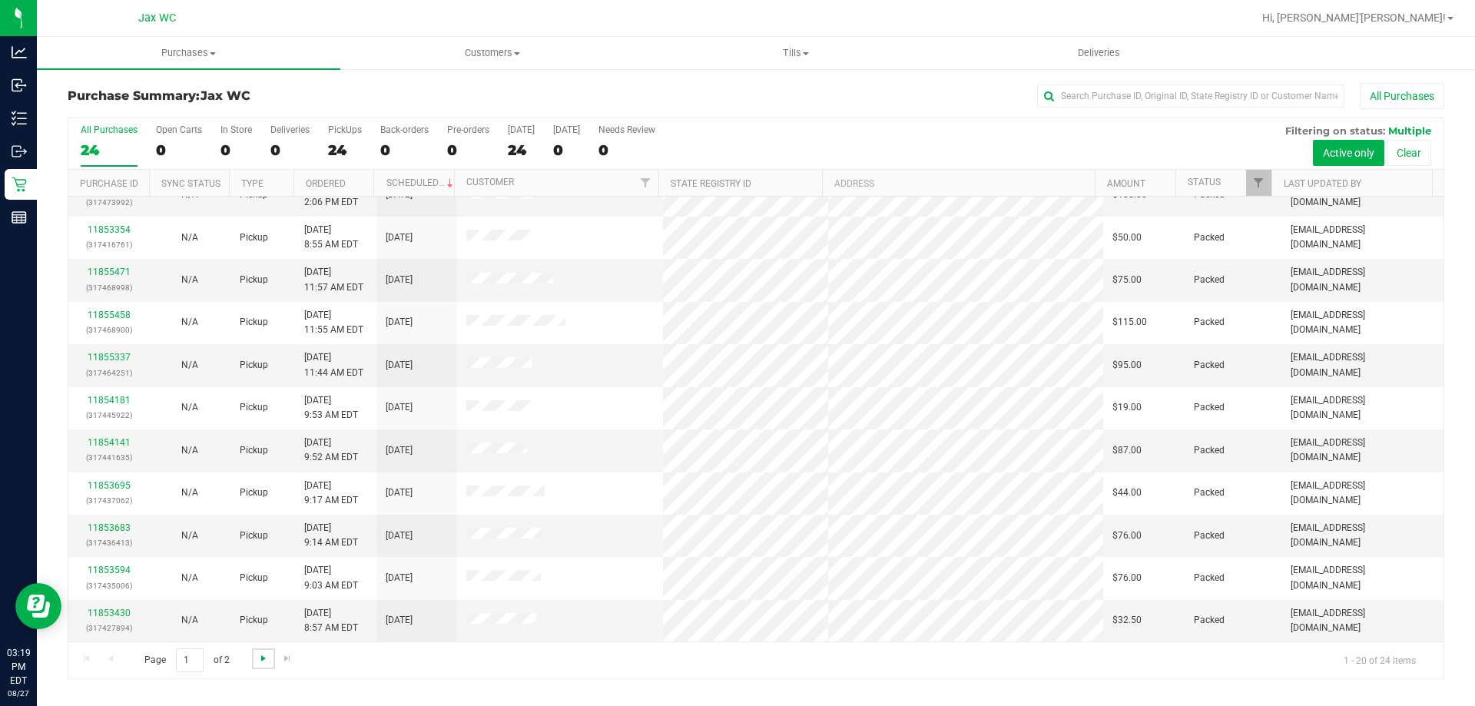
click at [260, 664] on span "Go to the next page" at bounding box center [263, 658] width 12 height 12
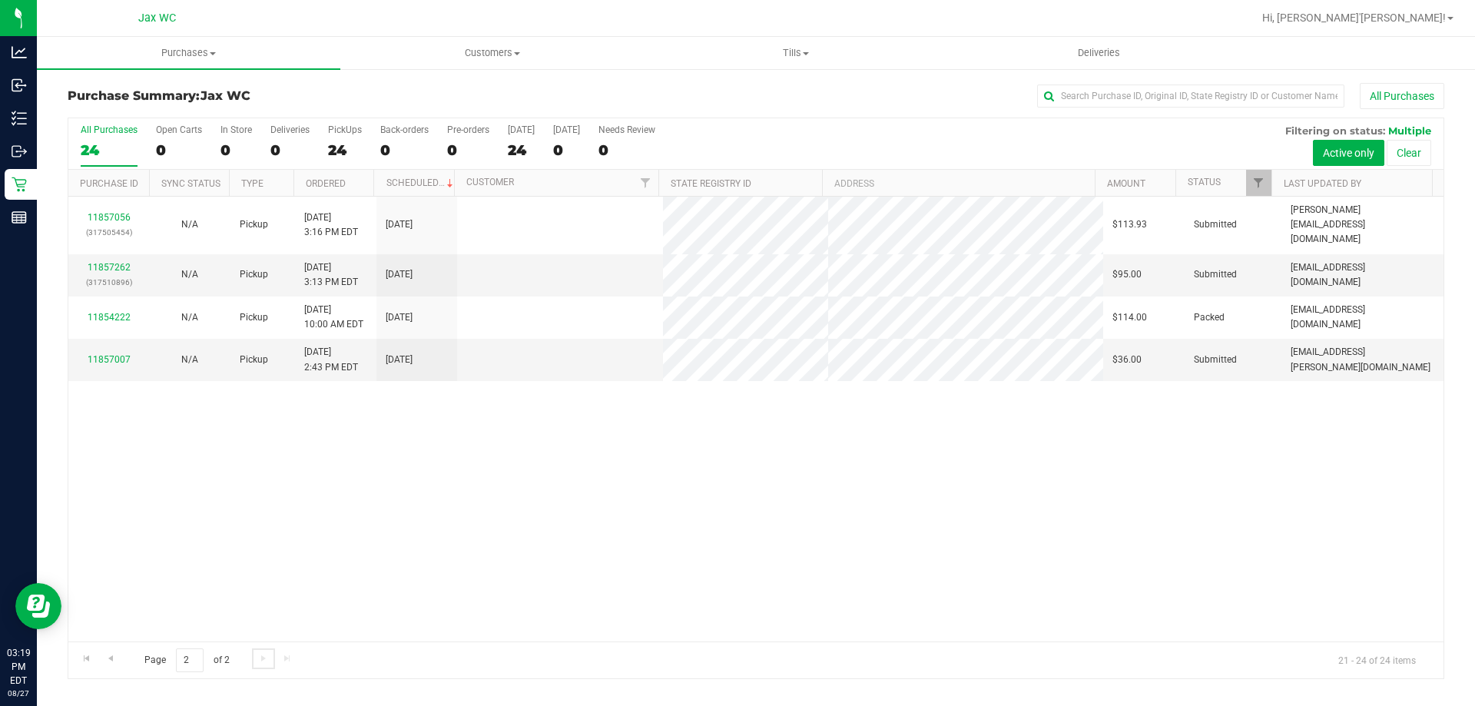
scroll to position [0, 0]
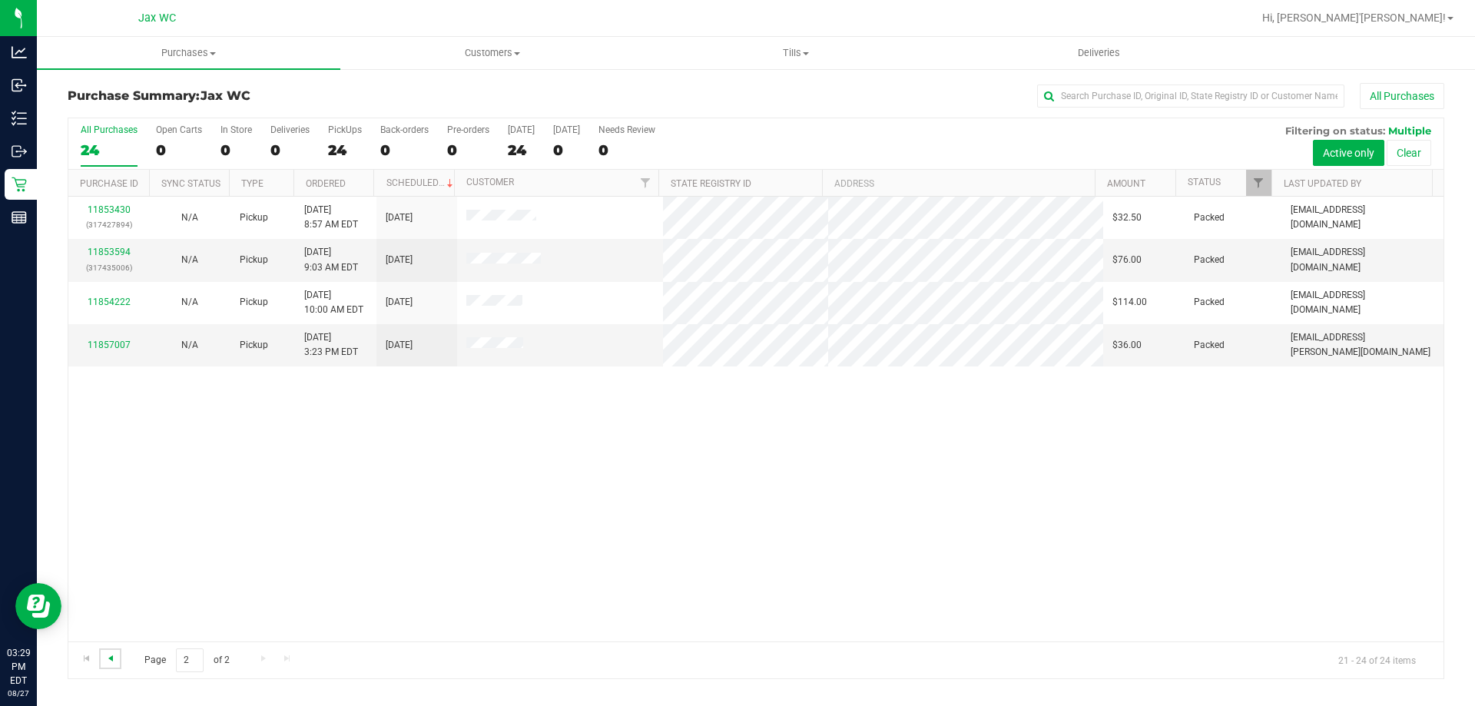
click at [109, 660] on span "Go to the previous page" at bounding box center [110, 658] width 12 height 12
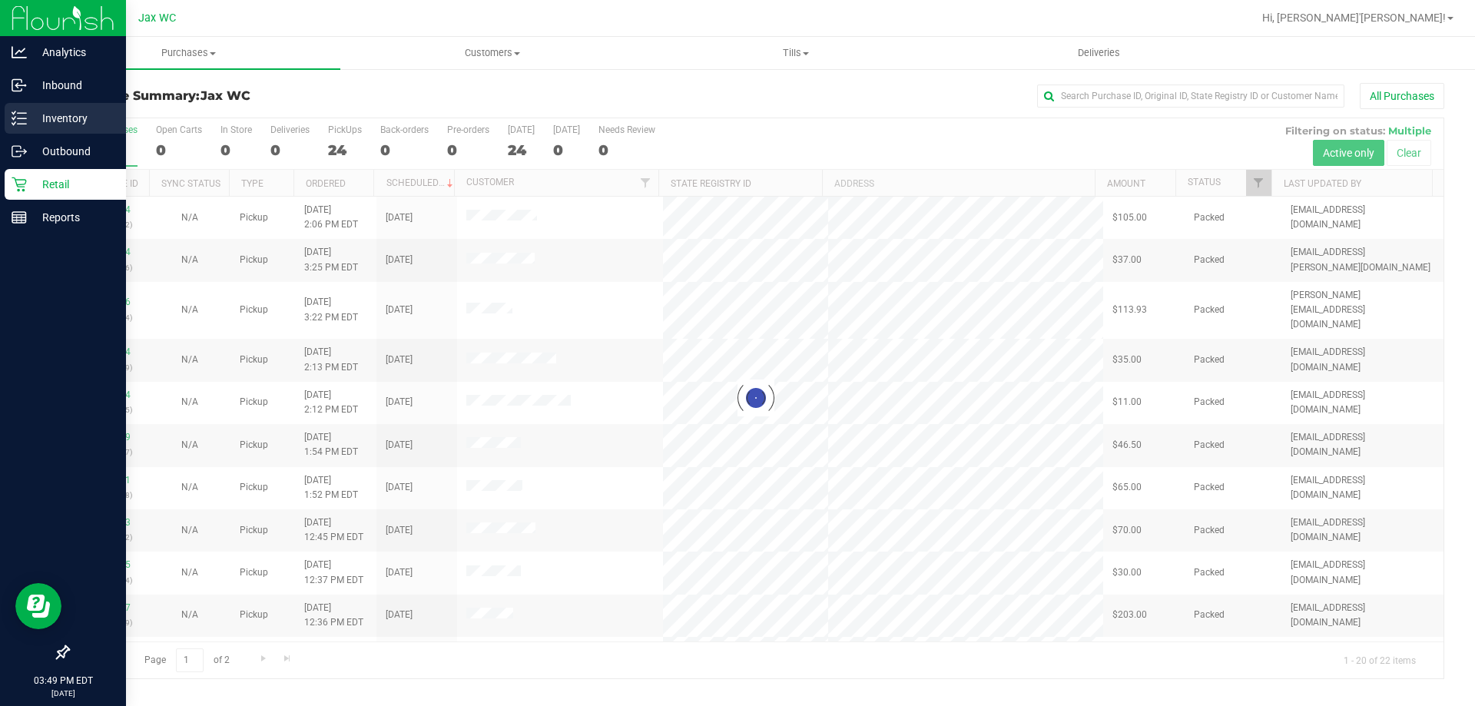
click at [24, 114] on icon at bounding box center [19, 118] width 15 height 15
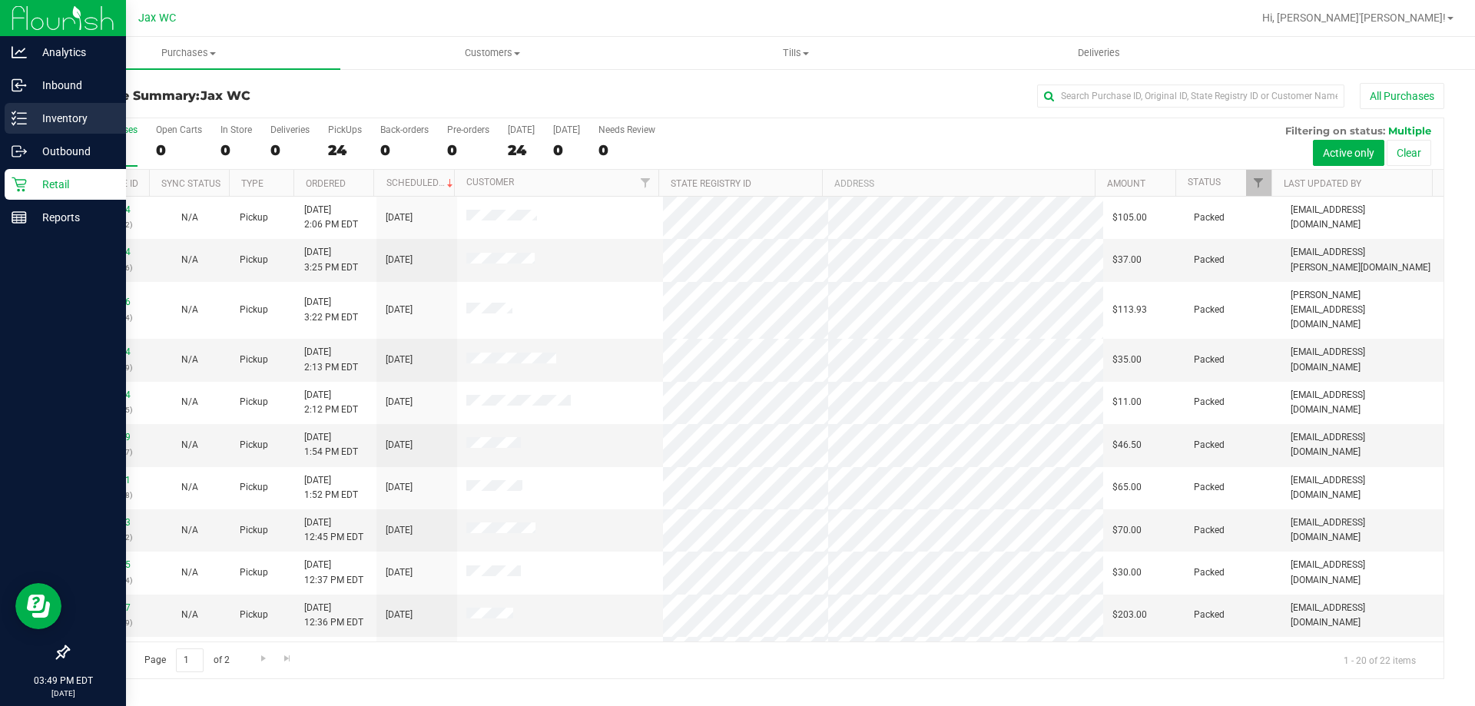
click at [29, 121] on p "Inventory" at bounding box center [73, 118] width 92 height 18
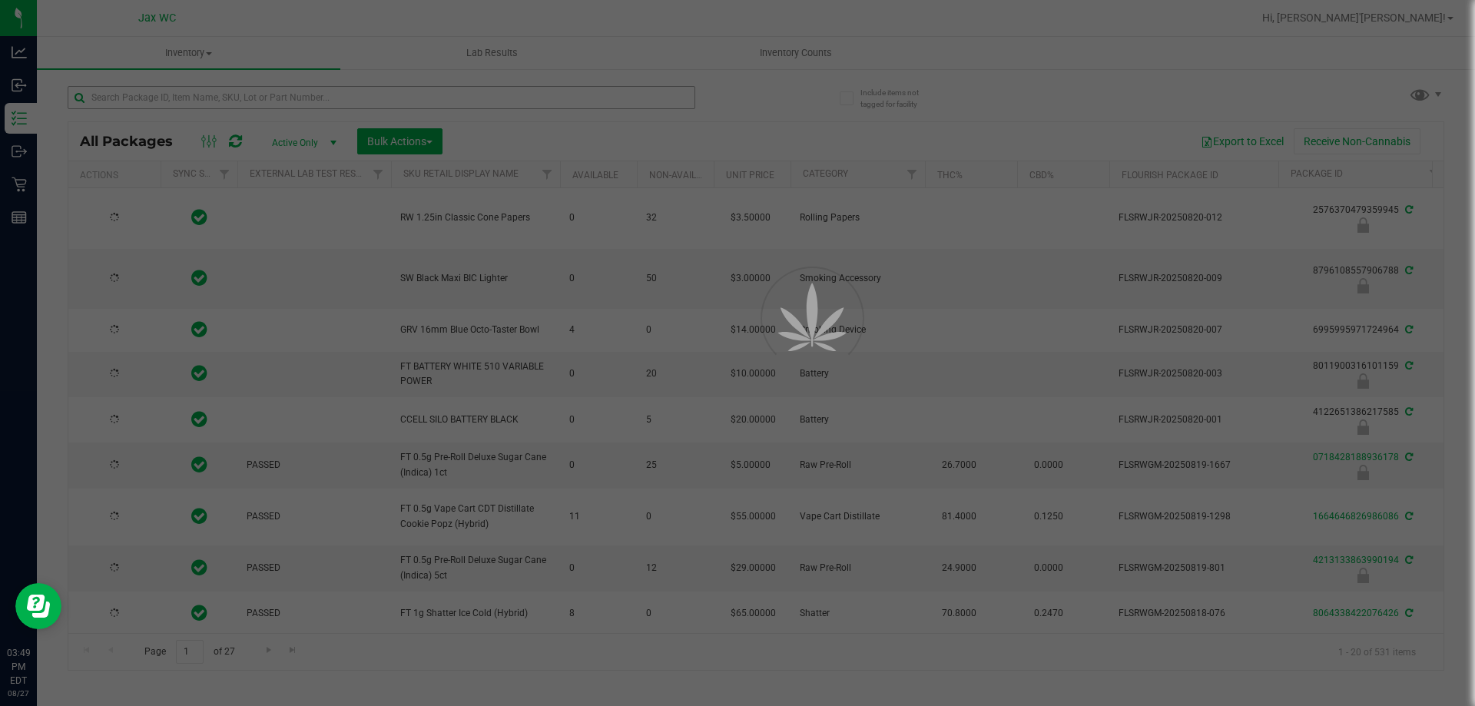
click at [217, 99] on div at bounding box center [737, 353] width 1475 height 706
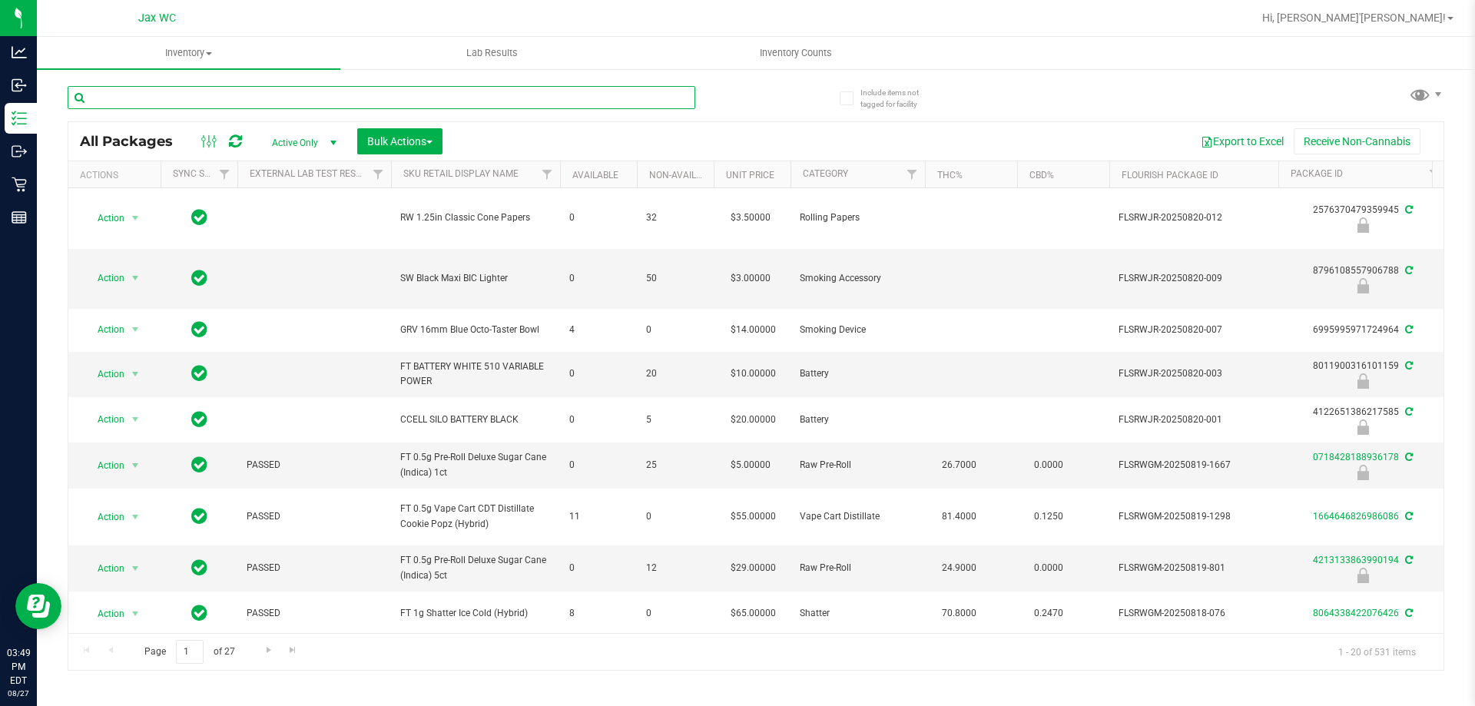
click at [210, 95] on input "text" at bounding box center [382, 97] width 628 height 23
type input "bct"
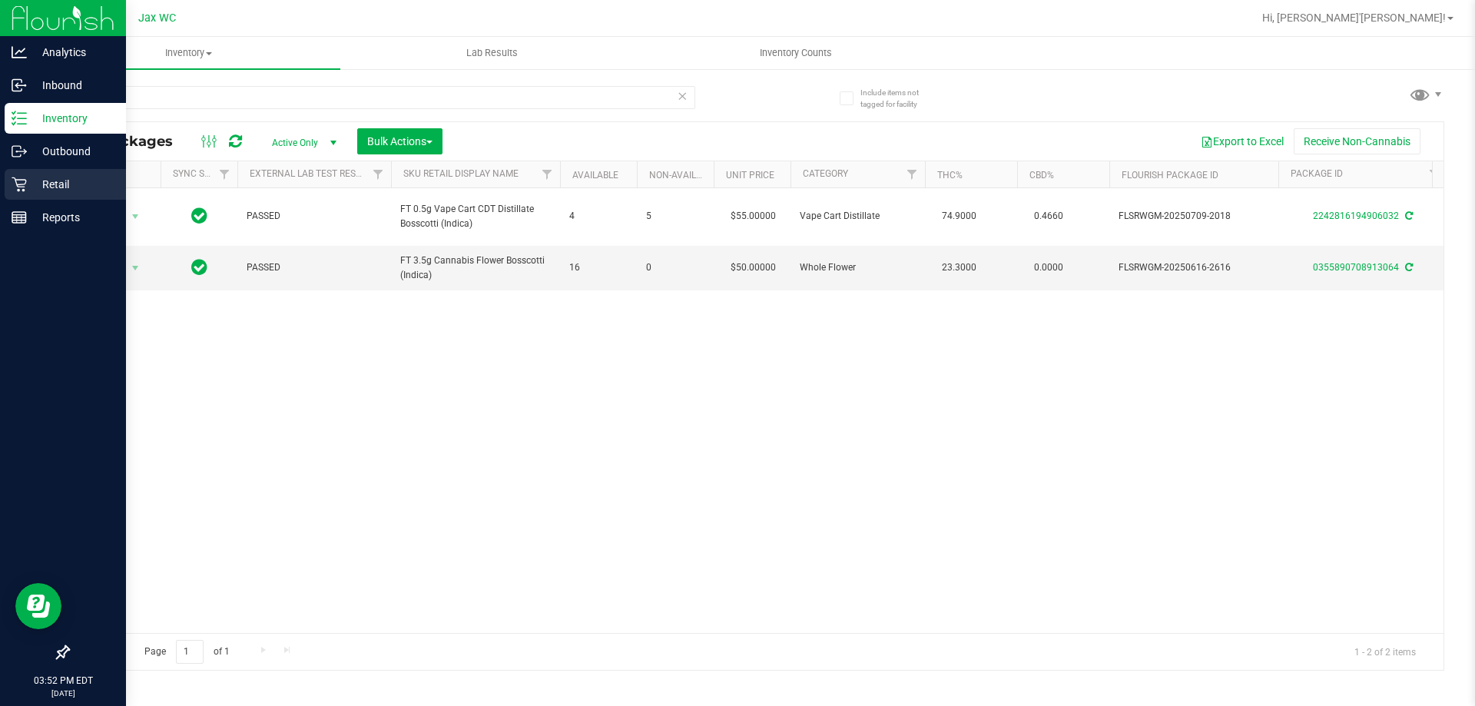
click at [31, 177] on p "Retail" at bounding box center [73, 184] width 92 height 18
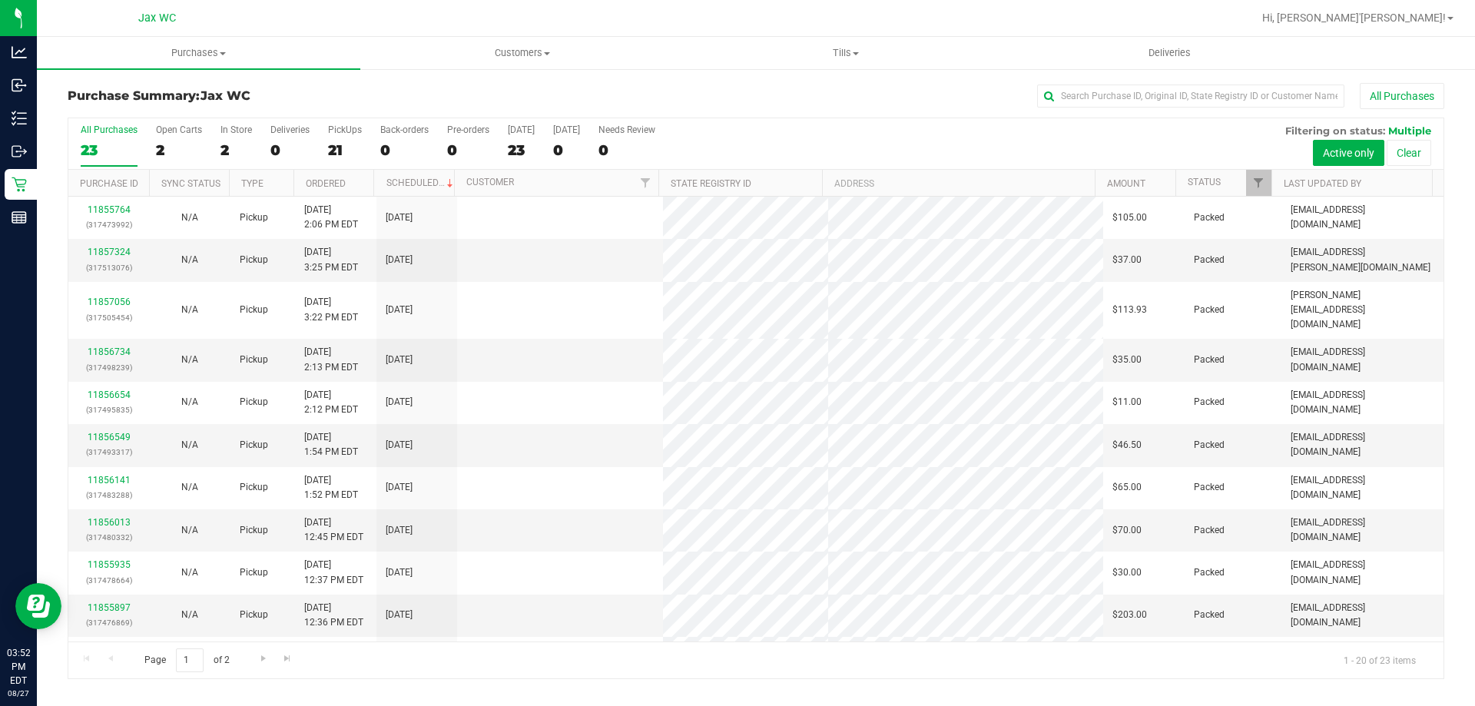
click at [225, 151] on div "2" at bounding box center [235, 150] width 31 height 18
click at [0, 0] on input "In Store 2" at bounding box center [0, 0] width 0 height 0
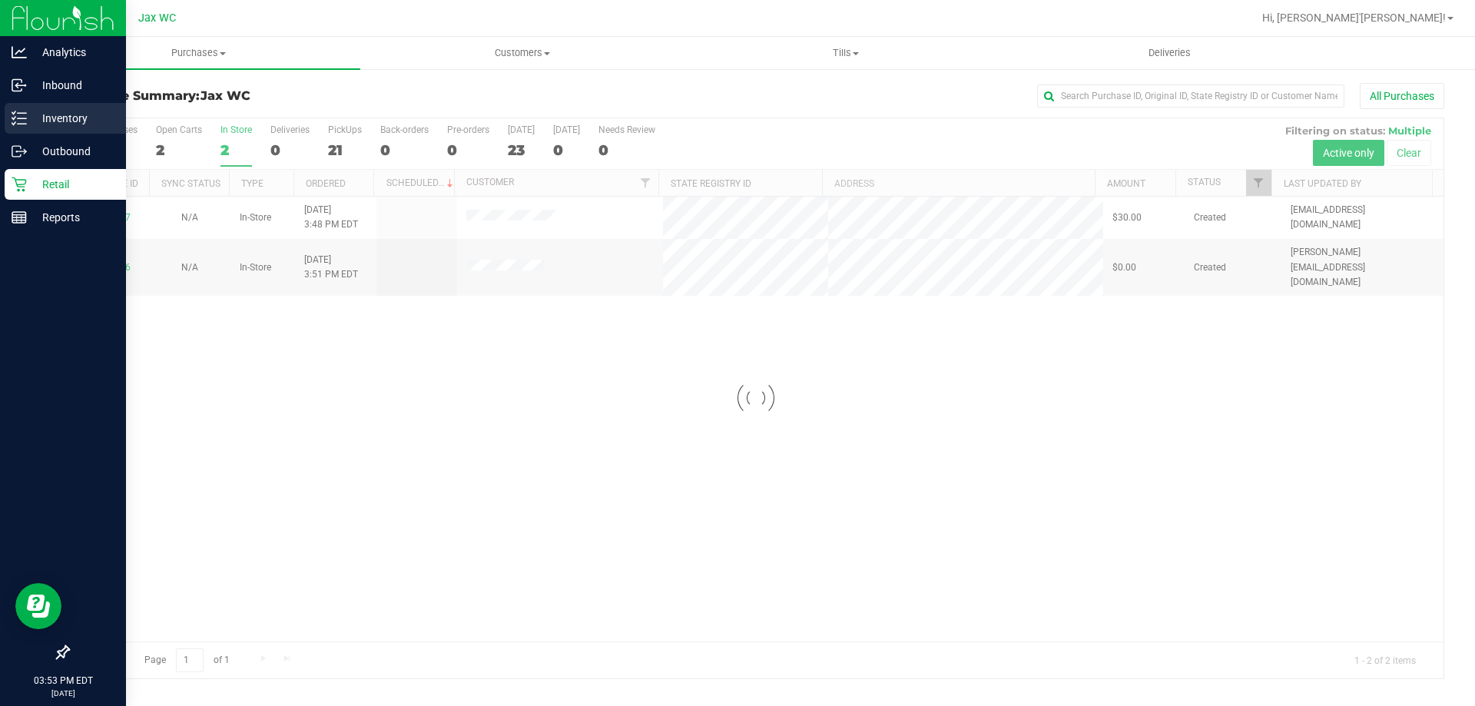
click at [35, 125] on p "Inventory" at bounding box center [73, 118] width 92 height 18
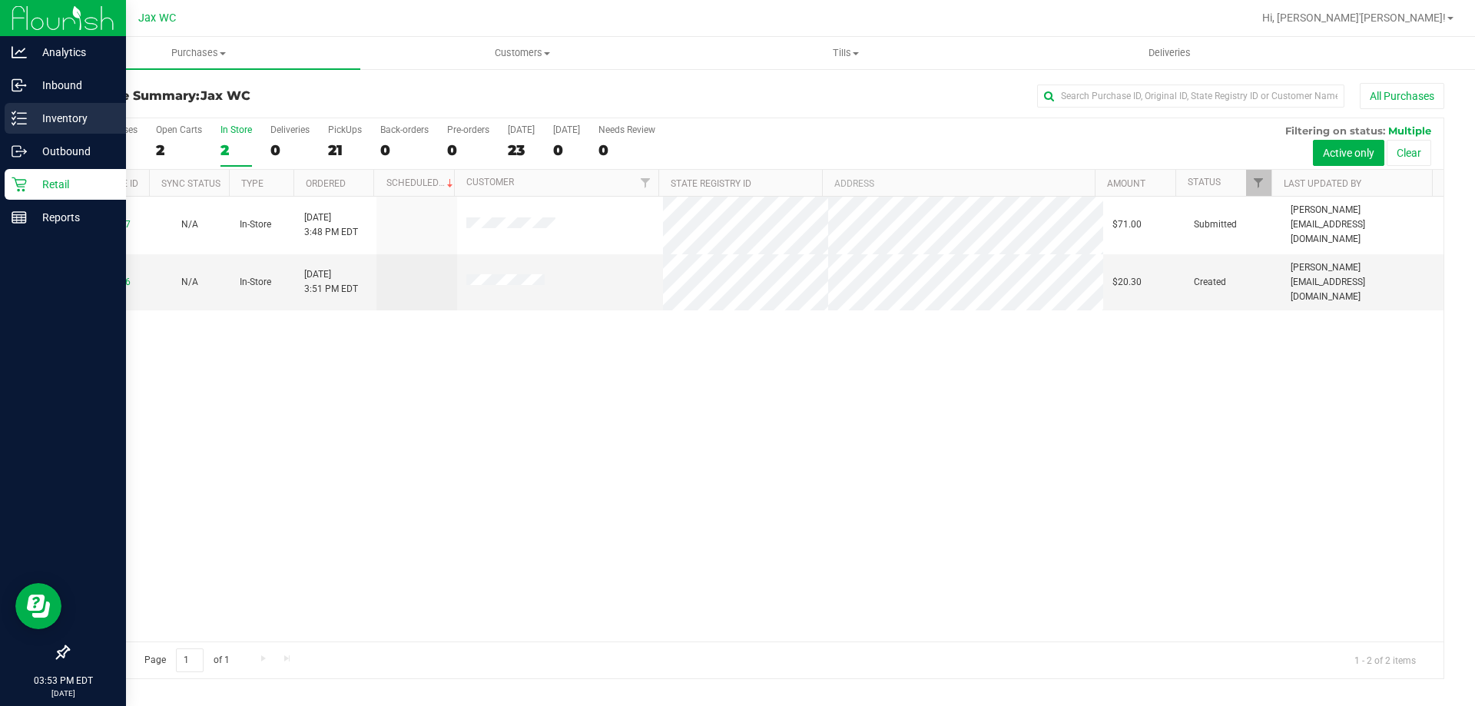
click at [55, 111] on p "Inventory" at bounding box center [73, 118] width 92 height 18
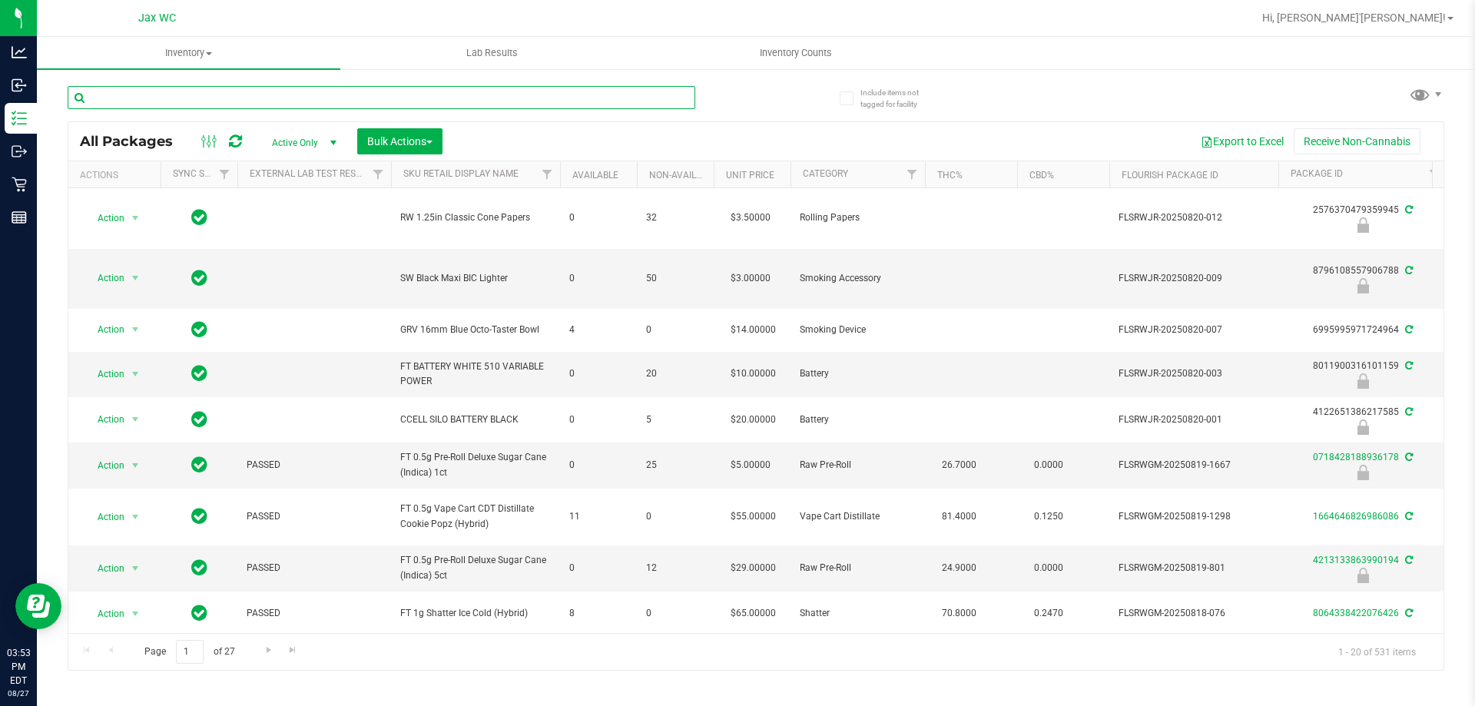
click at [220, 100] on input "text" at bounding box center [382, 97] width 628 height 23
type input "ffp"
